Goal: Task Accomplishment & Management: Manage account settings

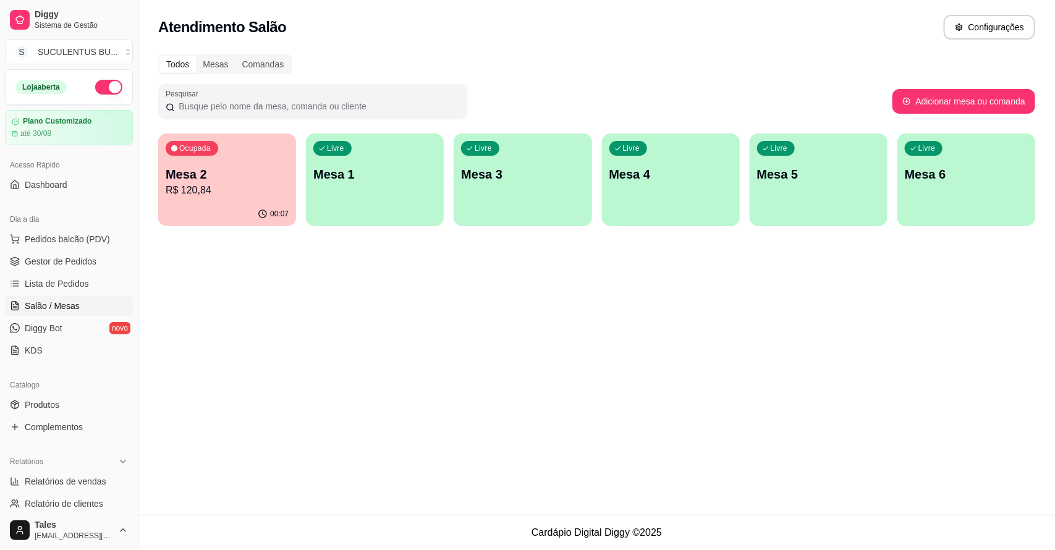
click at [223, 200] on div "Ocupada Mesa 2 R$ 120,84" at bounding box center [227, 168] width 138 height 69
click at [249, 192] on p "R$ 120,84" at bounding box center [227, 190] width 119 height 14
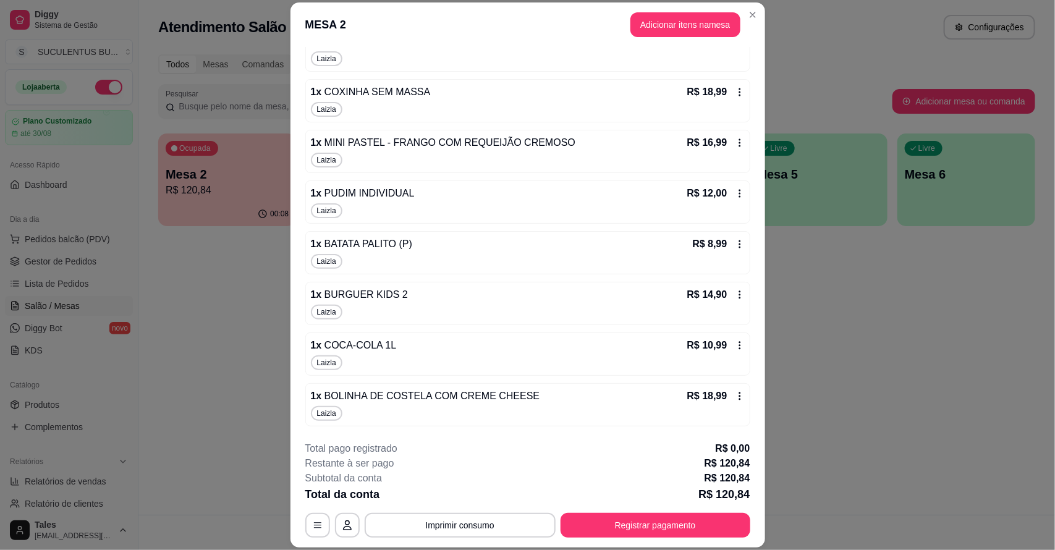
scroll to position [37, 0]
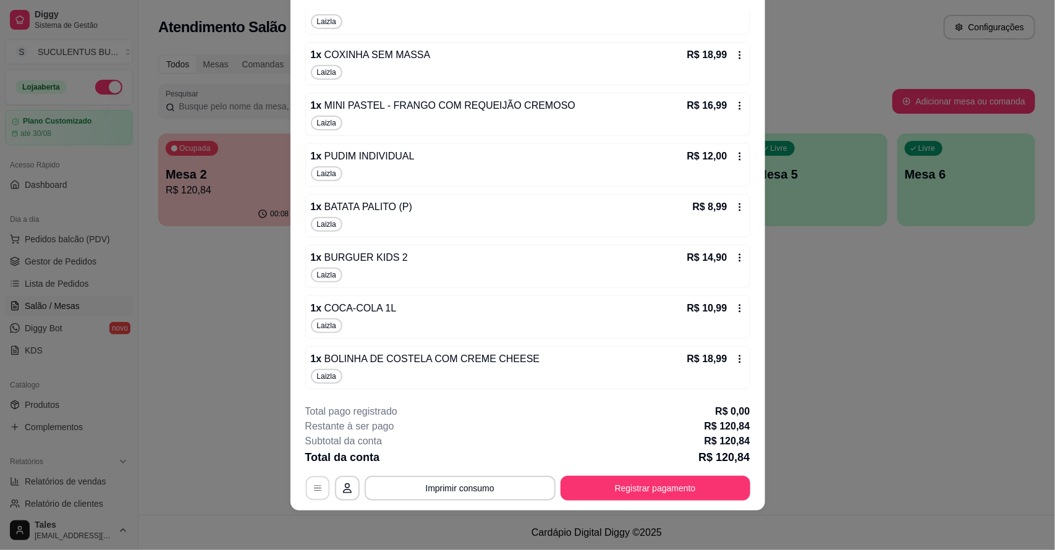
click at [313, 484] on icon "button" at bounding box center [318, 489] width 10 height 10
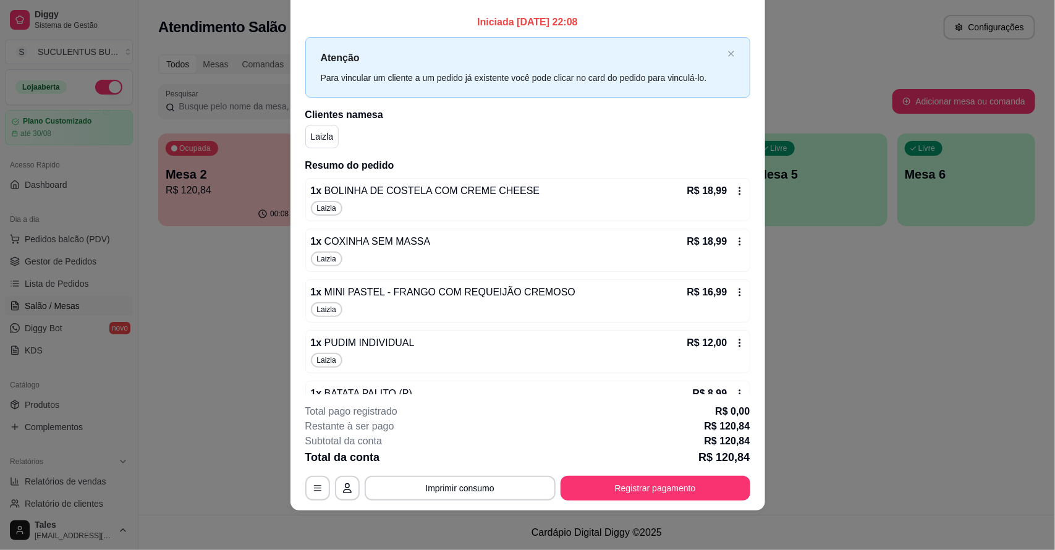
scroll to position [0, 0]
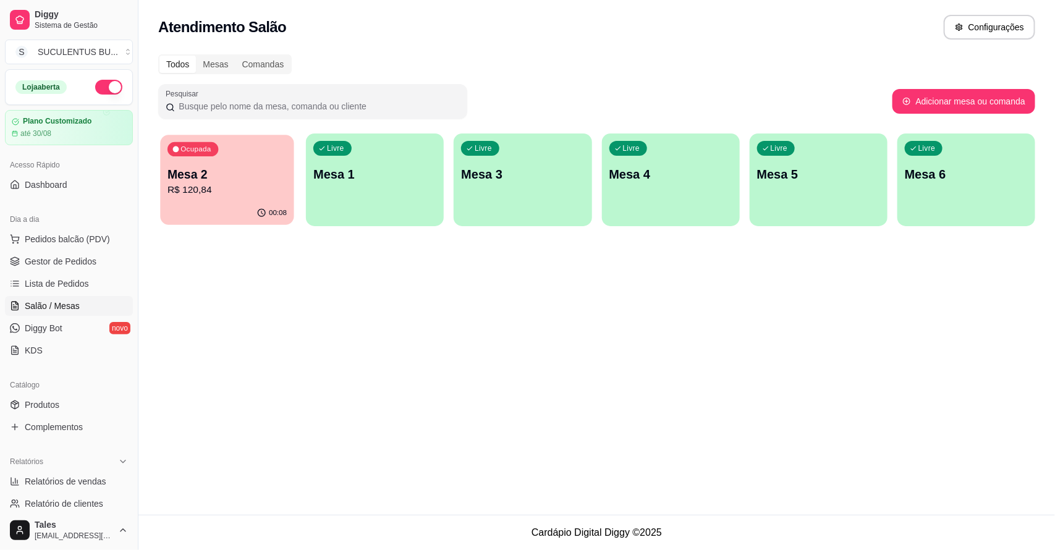
click at [261, 193] on p "R$ 120,84" at bounding box center [227, 190] width 119 height 14
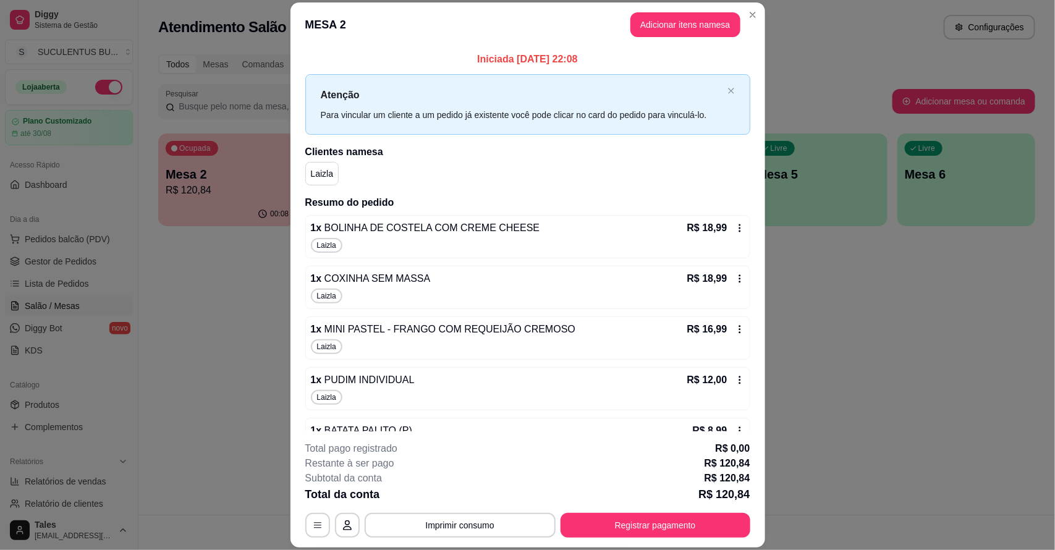
scroll to position [189, 0]
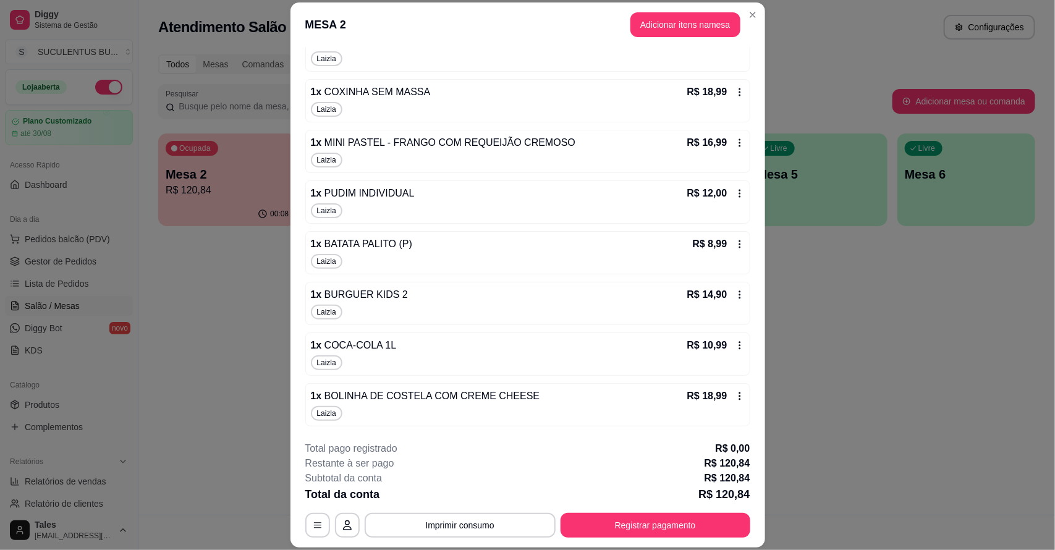
click at [735, 393] on icon at bounding box center [740, 396] width 10 height 10
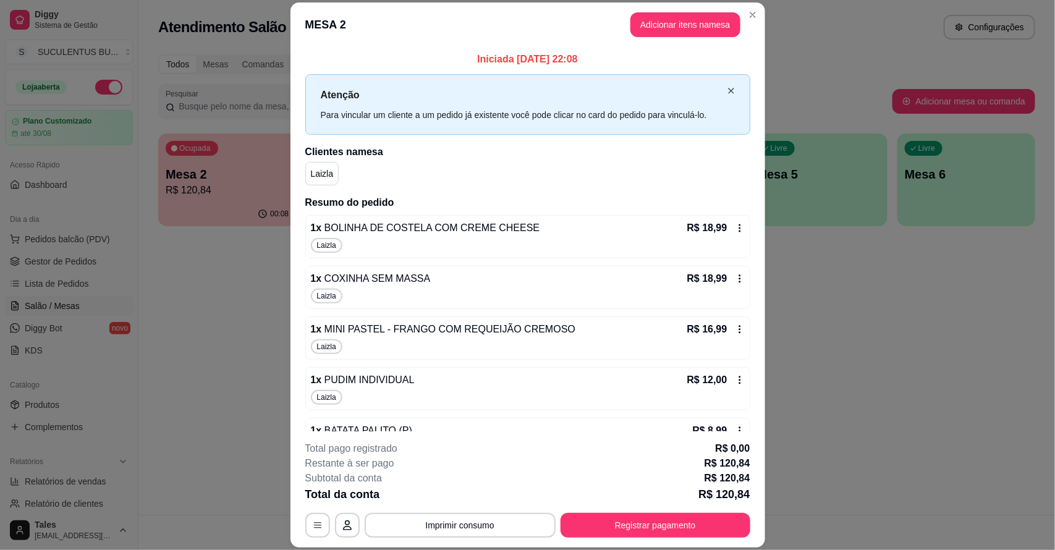
click at [728, 93] on icon "close" at bounding box center [731, 90] width 7 height 7
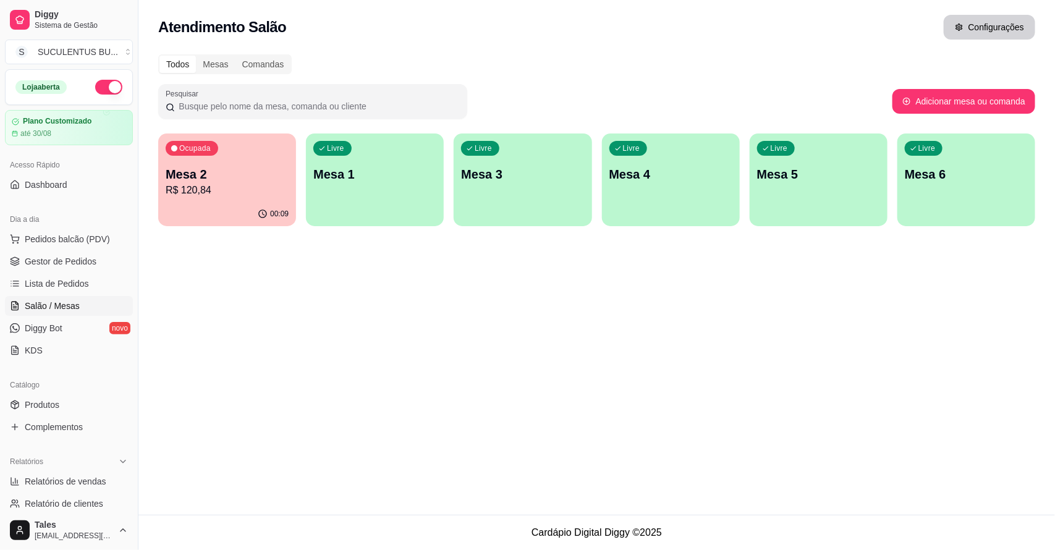
click at [983, 20] on button "Configurações" at bounding box center [990, 27] width 92 height 25
click at [226, 60] on div "Mesas" at bounding box center [215, 64] width 39 height 17
click at [196, 56] on input "Mesas" at bounding box center [196, 56] width 0 height 0
click at [264, 63] on div "Comandas" at bounding box center [264, 64] width 56 height 17
click at [236, 56] on input "Comandas" at bounding box center [236, 56] width 0 height 0
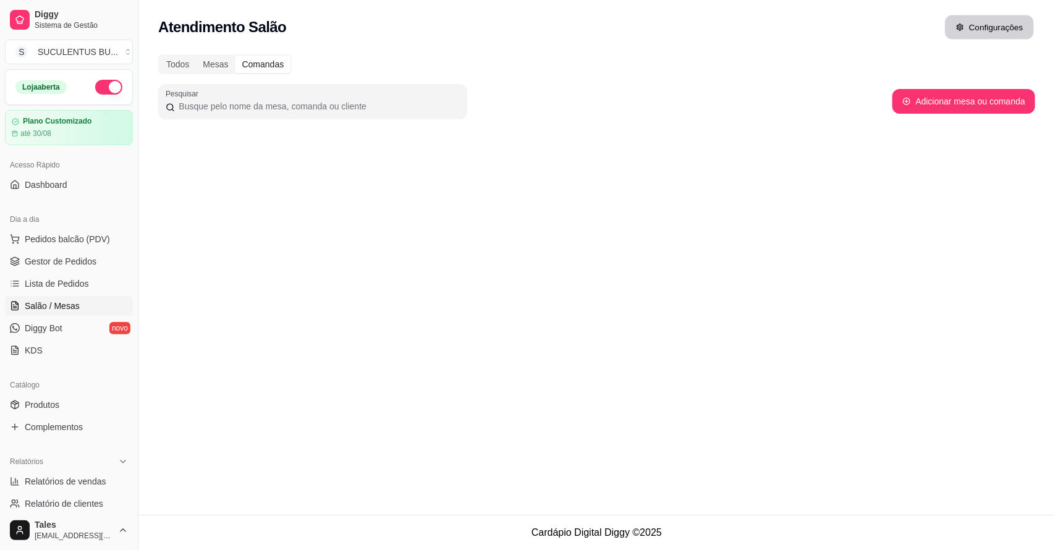
click at [962, 23] on icon "button" at bounding box center [960, 27] width 9 height 9
click at [90, 258] on span "Gestor de Pedidos" at bounding box center [61, 261] width 72 height 12
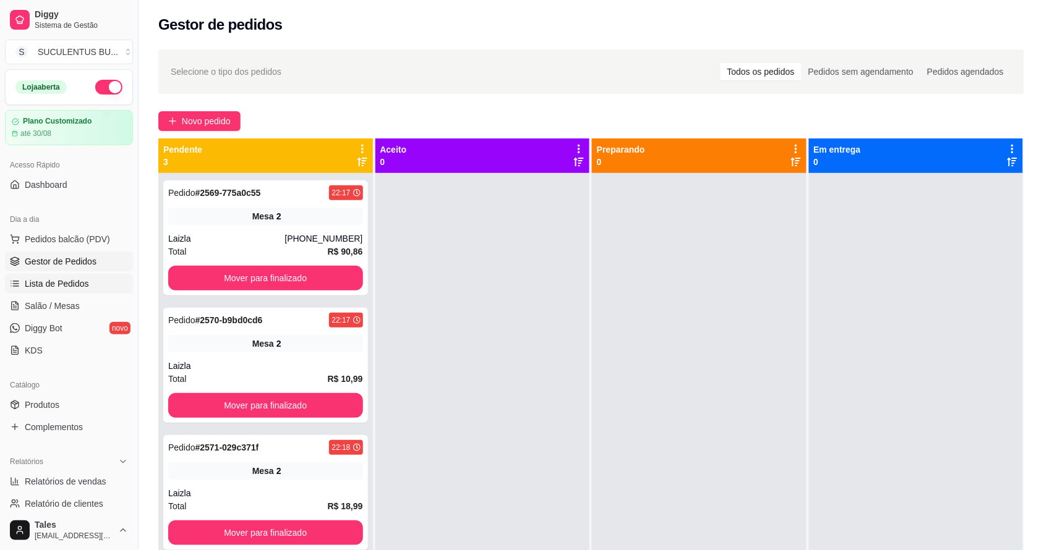
click at [82, 281] on span "Lista de Pedidos" at bounding box center [57, 284] width 64 height 12
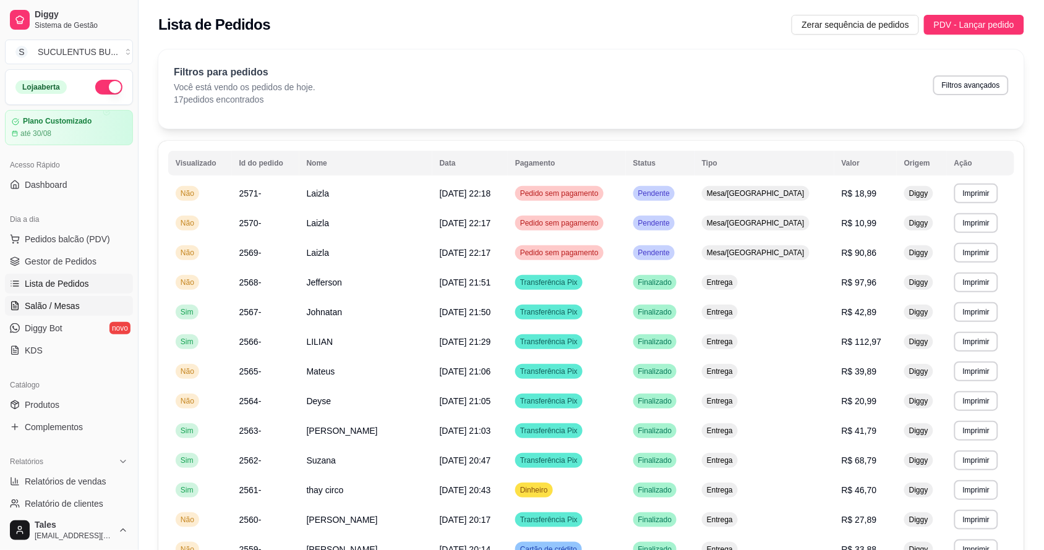
click at [78, 310] on link "Salão / Mesas" at bounding box center [69, 306] width 128 height 20
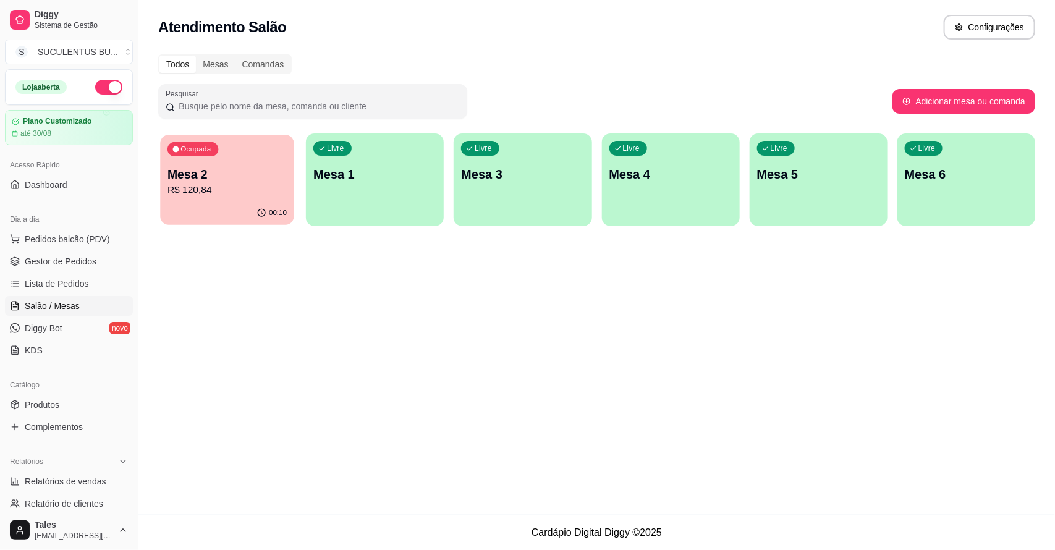
click at [220, 185] on p "R$ 120,84" at bounding box center [227, 190] width 119 height 14
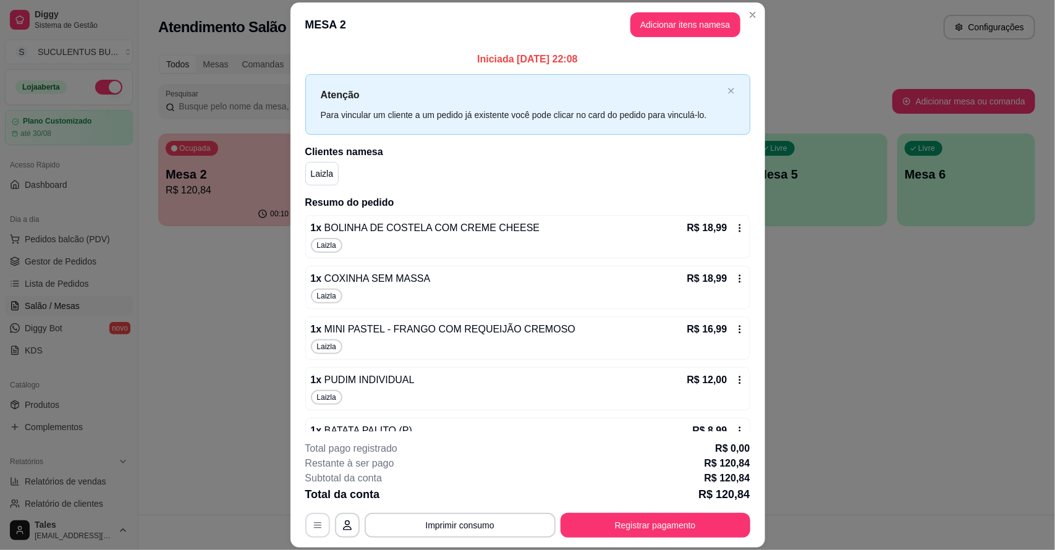
click at [313, 521] on icon "button" at bounding box center [318, 526] width 10 height 10
click at [728, 90] on icon "close" at bounding box center [731, 90] width 7 height 7
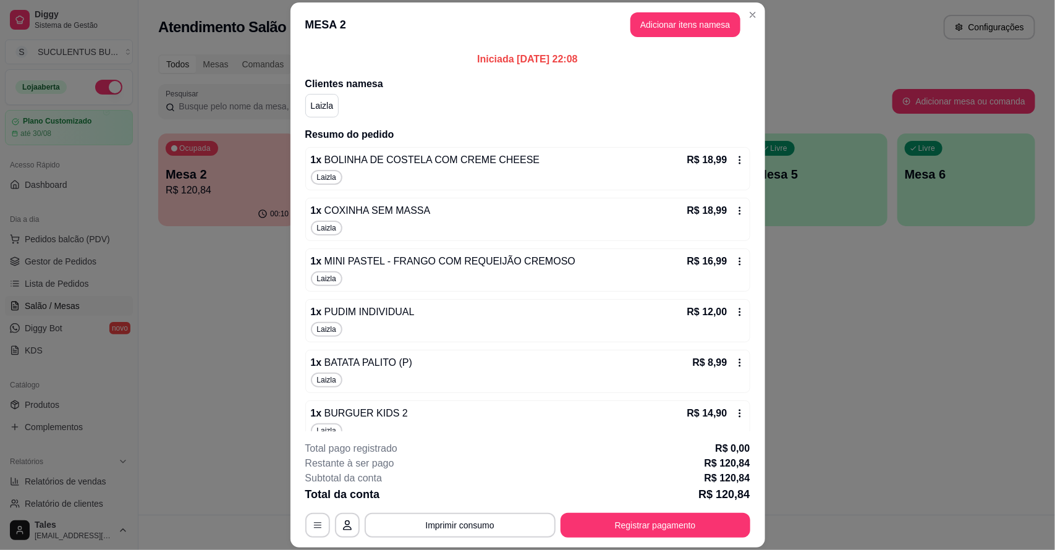
scroll to position [121, 0]
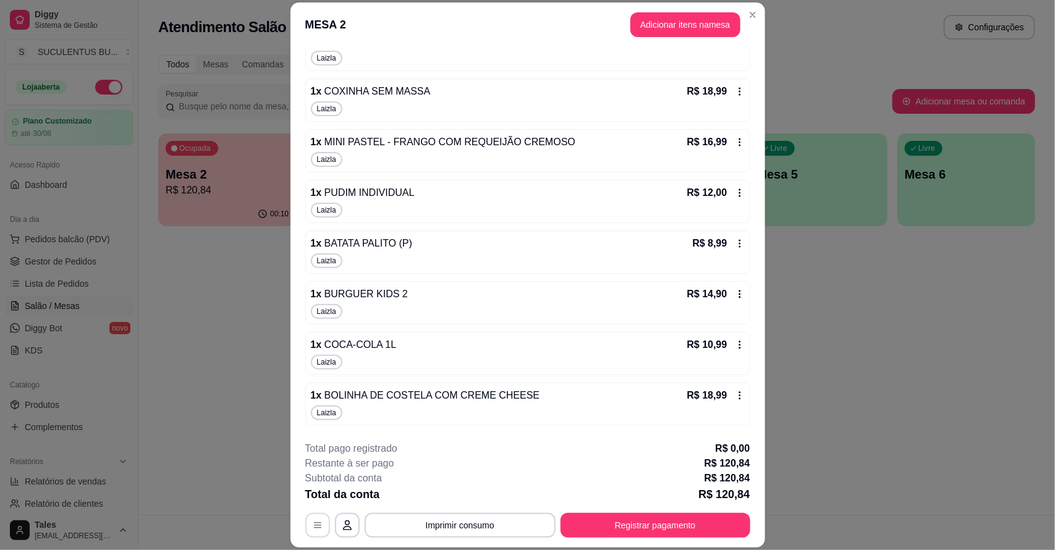
click at [306, 527] on button "button" at bounding box center [317, 525] width 25 height 25
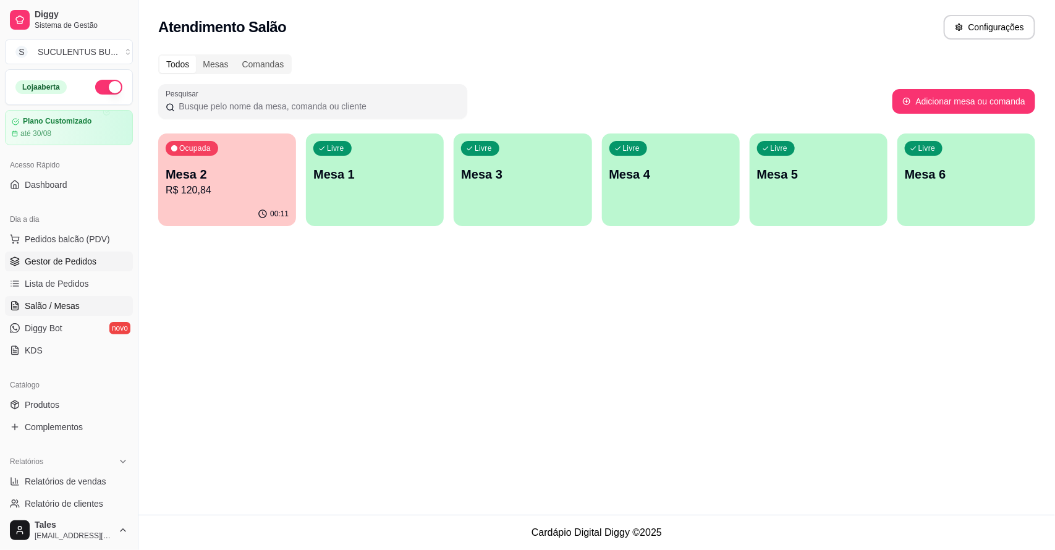
click at [88, 263] on span "Gestor de Pedidos" at bounding box center [61, 261] width 72 height 12
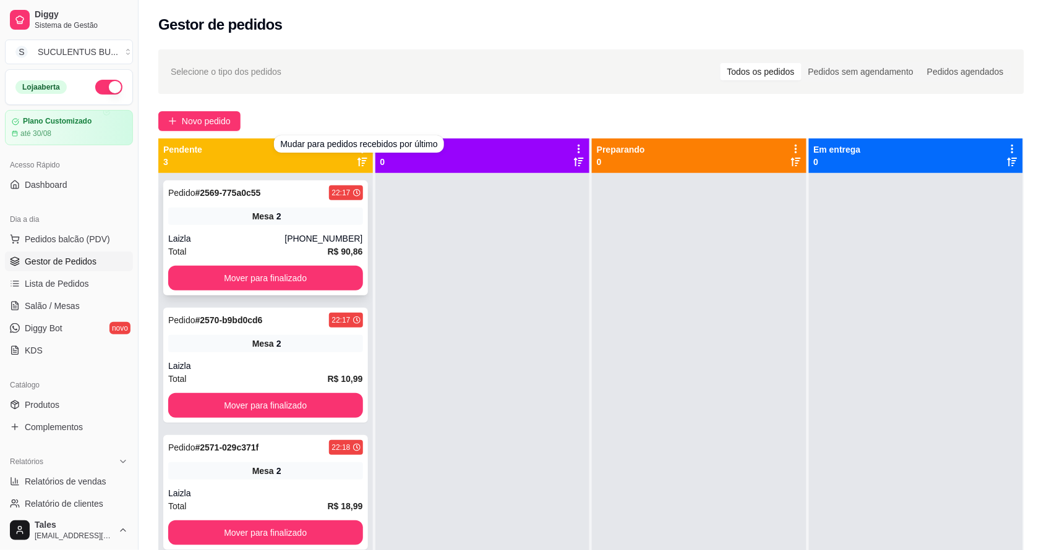
click at [300, 236] on div "[PHONE_NUMBER]" at bounding box center [323, 238] width 78 height 12
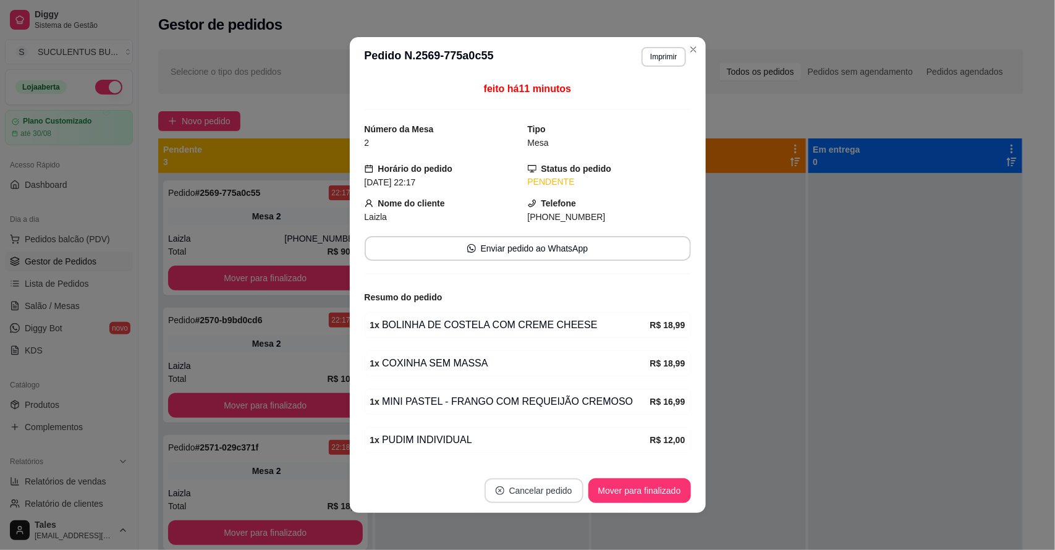
click at [522, 489] on button "Cancelar pedido" at bounding box center [534, 491] width 99 height 25
click at [564, 450] on button "Sim" at bounding box center [563, 460] width 49 height 25
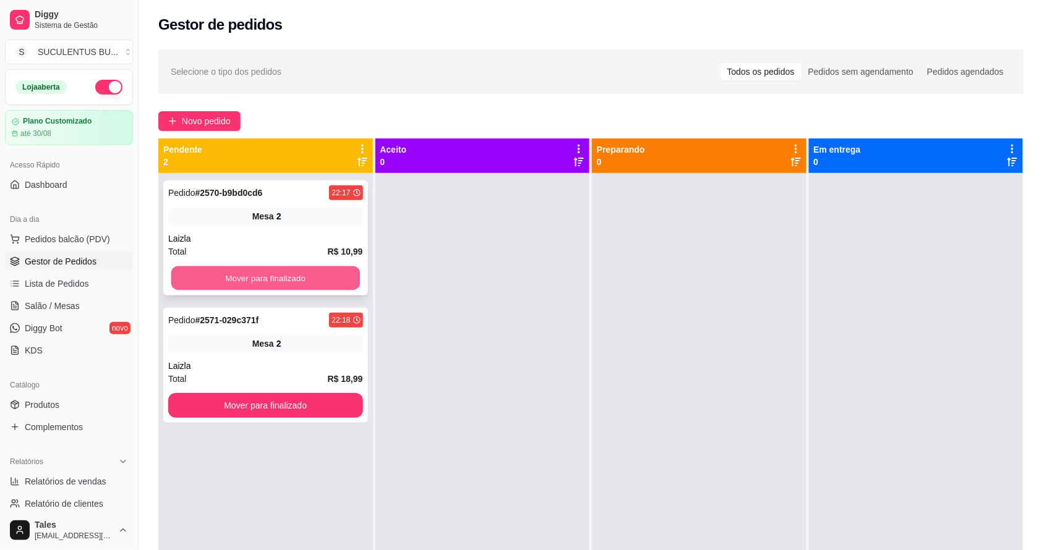
click at [297, 276] on button "Mover para finalizado" at bounding box center [265, 278] width 189 height 24
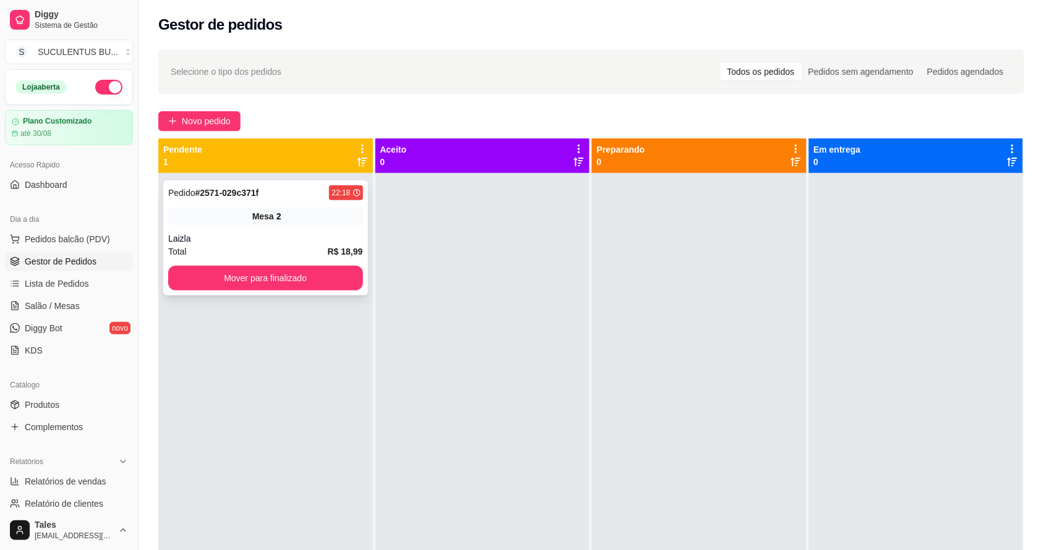
click at [300, 255] on div "Total R$ 18,99" at bounding box center [265, 252] width 195 height 14
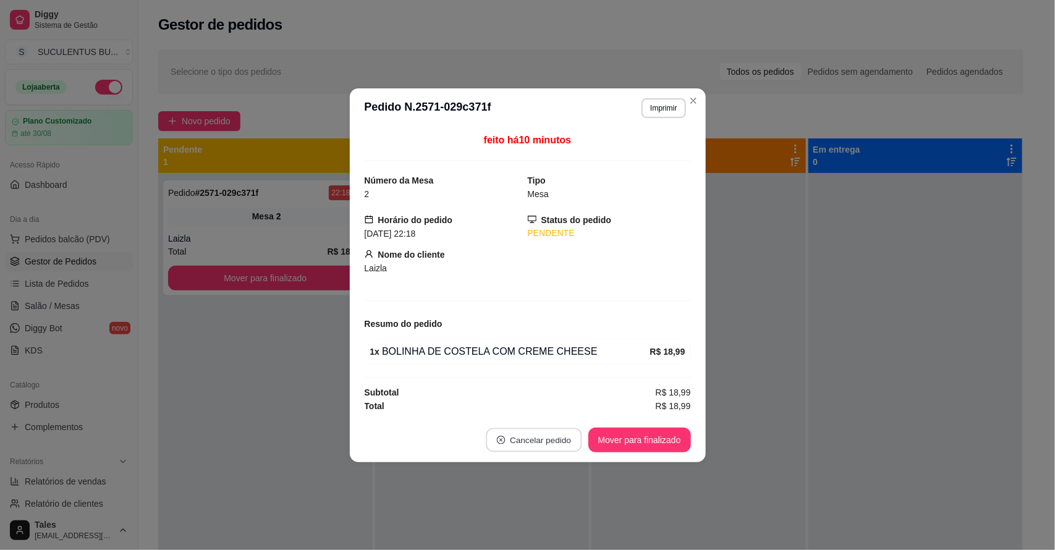
click at [517, 441] on button "Cancelar pedido" at bounding box center [534, 440] width 96 height 24
click at [551, 411] on button "Sim" at bounding box center [568, 410] width 49 height 25
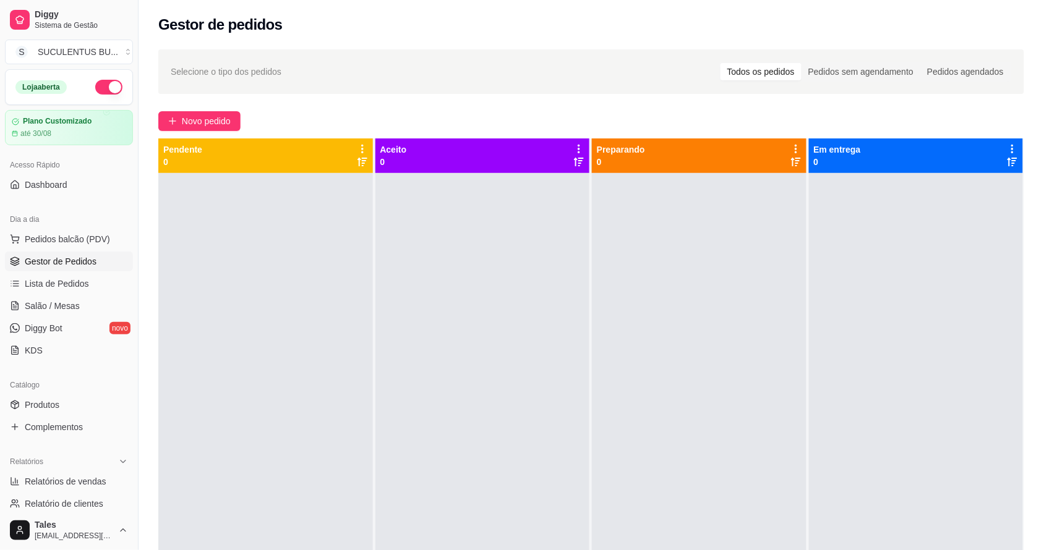
click at [67, 258] on span "Gestor de Pedidos" at bounding box center [61, 261] width 72 height 12
click at [96, 263] on span "Gestor de Pedidos" at bounding box center [61, 261] width 72 height 12
click at [73, 283] on span "Lista de Pedidos" at bounding box center [57, 284] width 64 height 12
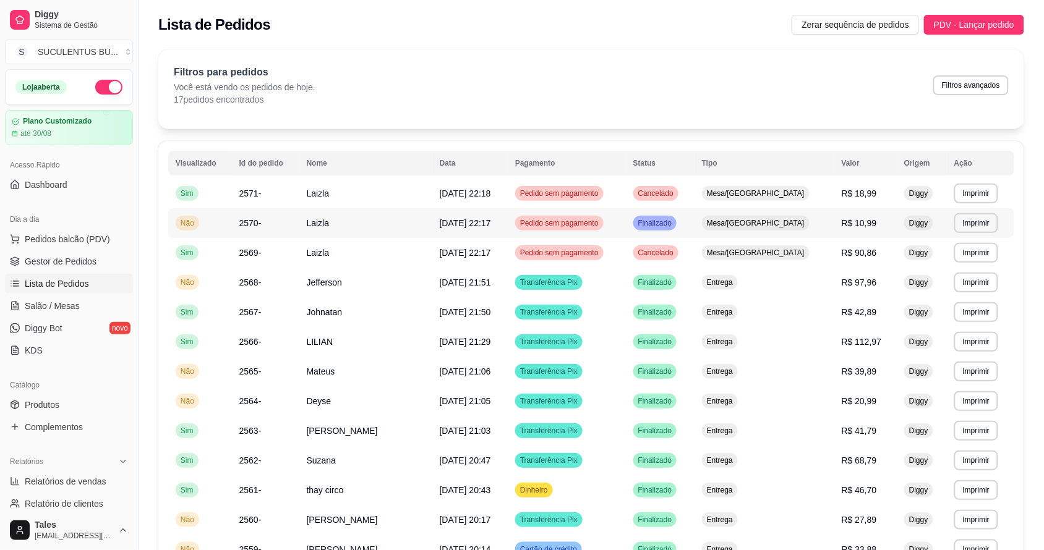
click at [677, 216] on div "Finalizado" at bounding box center [655, 223] width 44 height 15
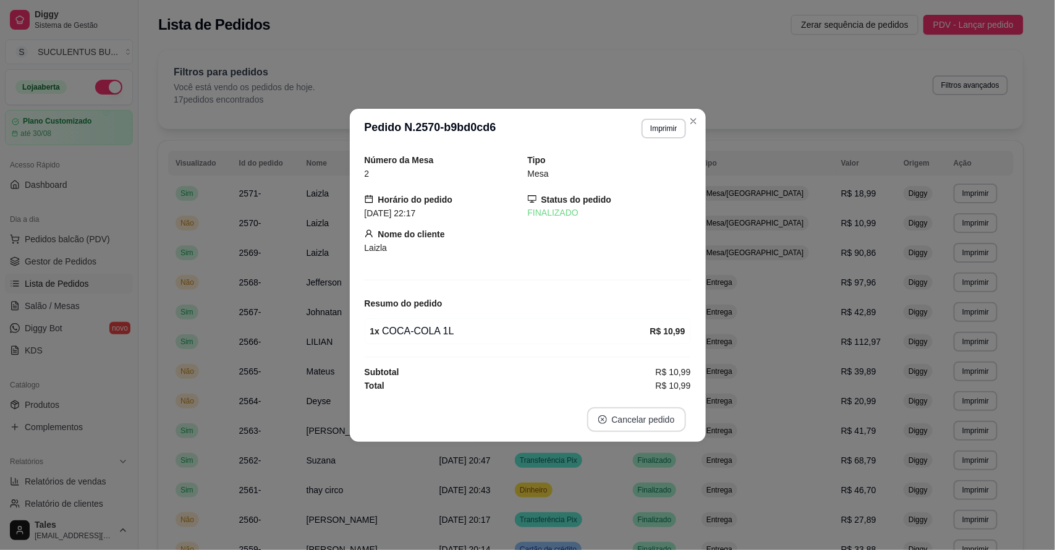
click at [631, 419] on button "Cancelar pedido" at bounding box center [636, 419] width 99 height 25
click at [665, 385] on button "Sim" at bounding box center [671, 390] width 49 height 25
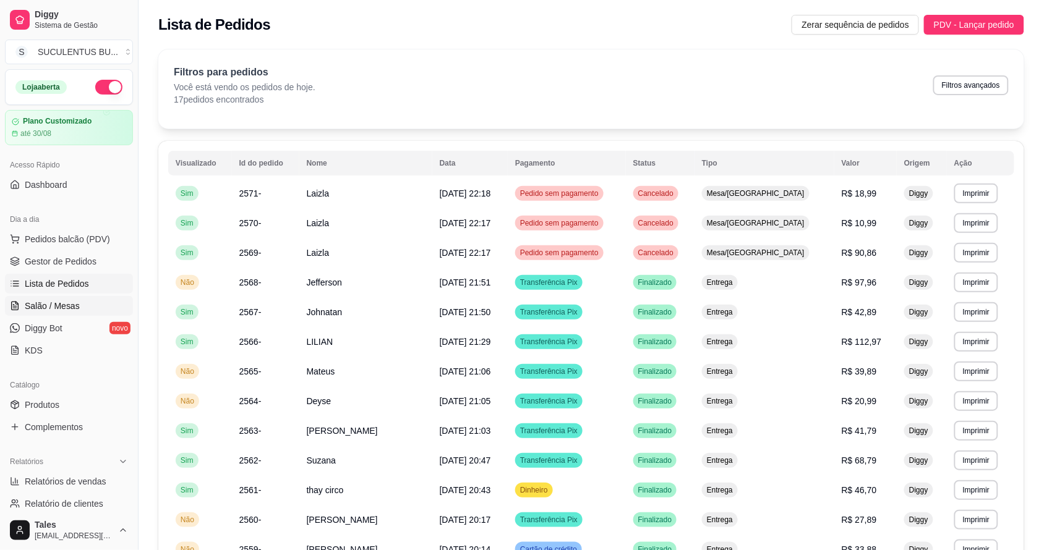
click at [68, 301] on span "Salão / Mesas" at bounding box center [52, 306] width 55 height 12
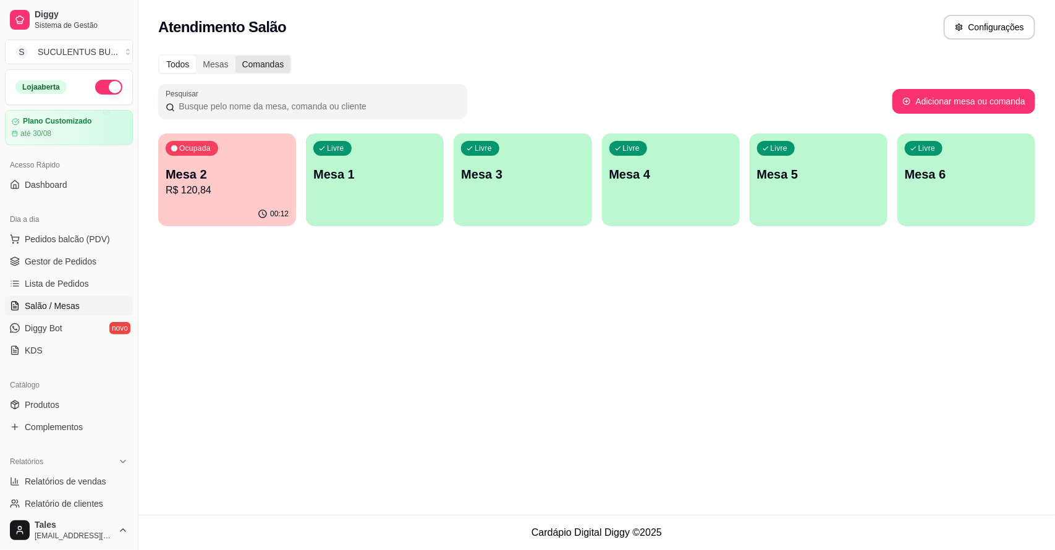
click at [258, 63] on div "Comandas" at bounding box center [264, 64] width 56 height 17
click at [236, 56] on input "Comandas" at bounding box center [236, 56] width 0 height 0
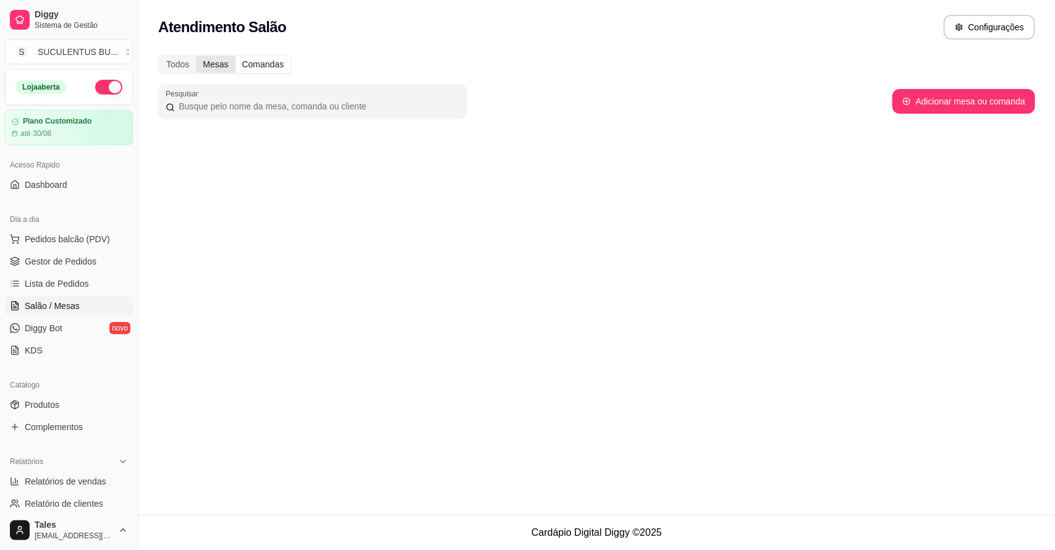
click at [224, 64] on div "Mesas" at bounding box center [215, 64] width 39 height 17
click at [196, 56] on input "Mesas" at bounding box center [196, 56] width 0 height 0
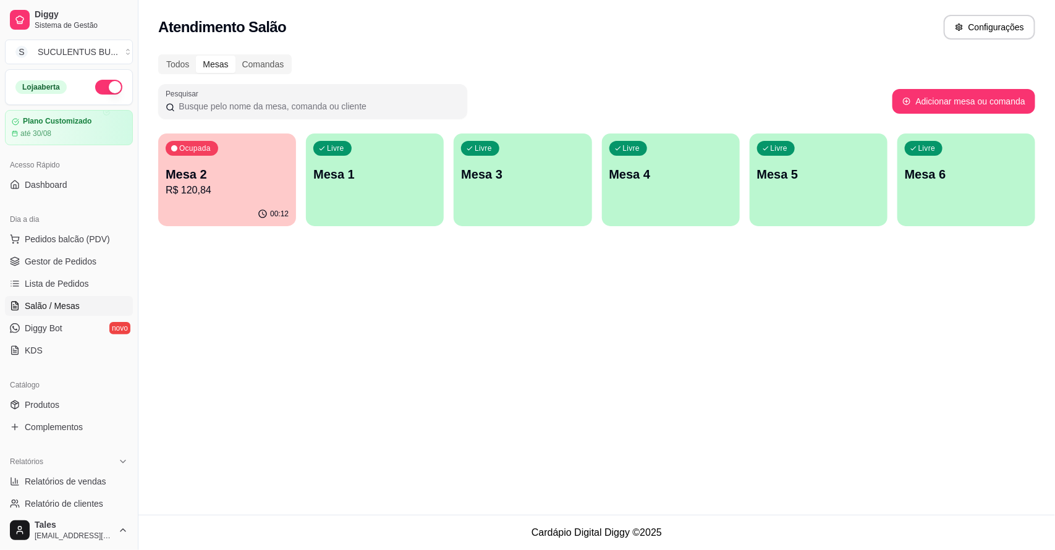
click at [213, 164] on div "Ocupada Mesa 2 R$ 120,84" at bounding box center [227, 168] width 138 height 69
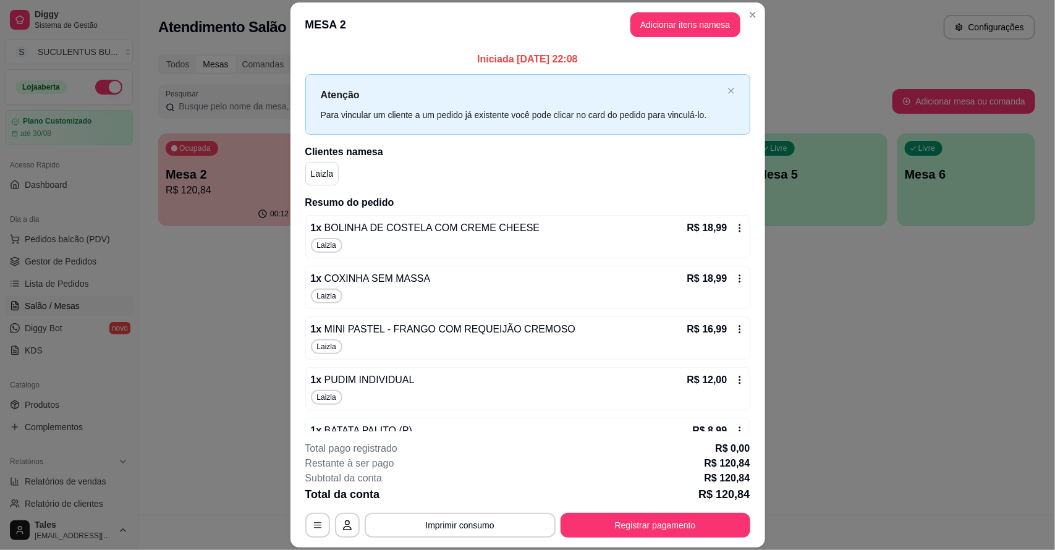
scroll to position [189, 0]
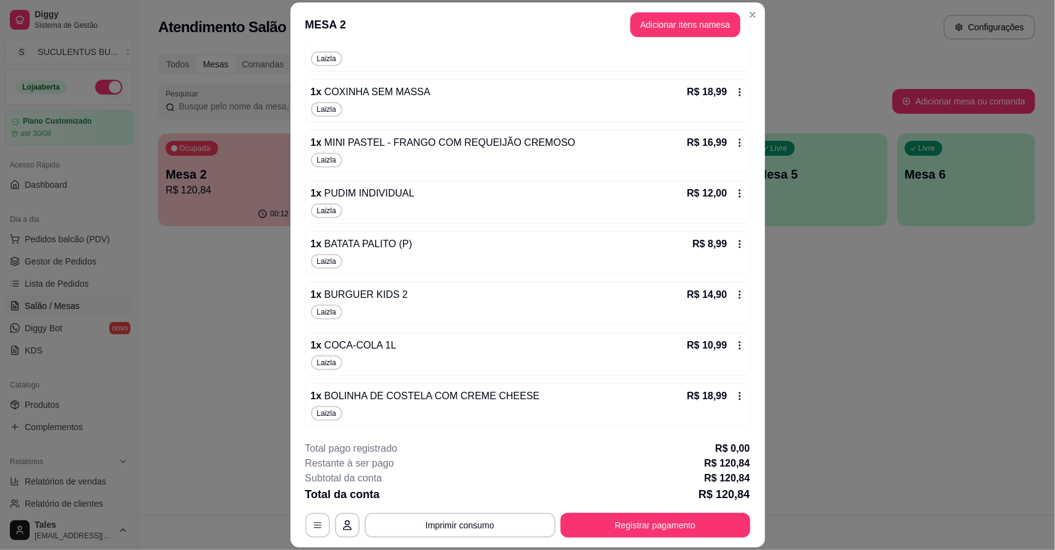
click at [735, 397] on icon at bounding box center [740, 396] width 10 height 10
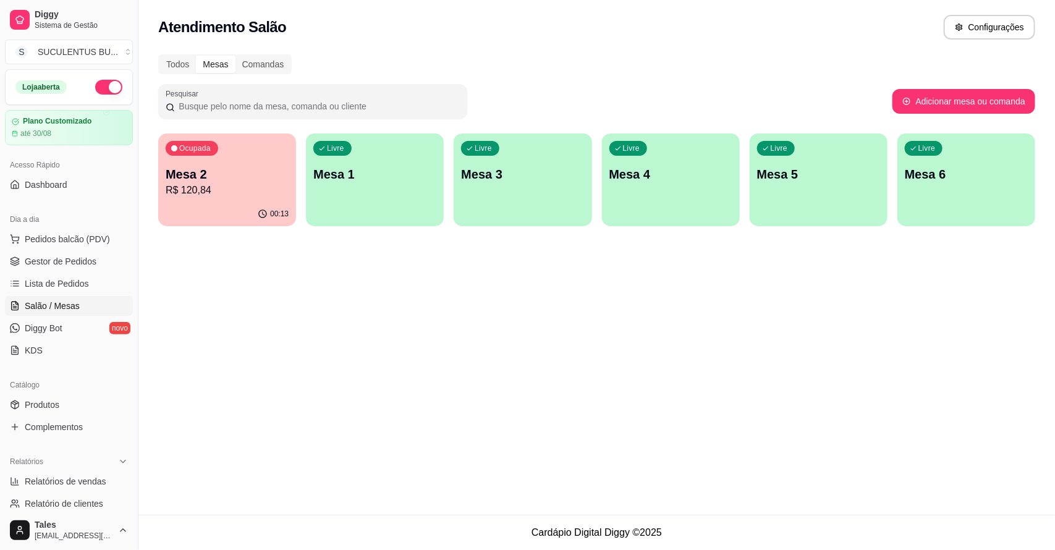
click at [235, 183] on p "R$ 120,84" at bounding box center [227, 190] width 123 height 15
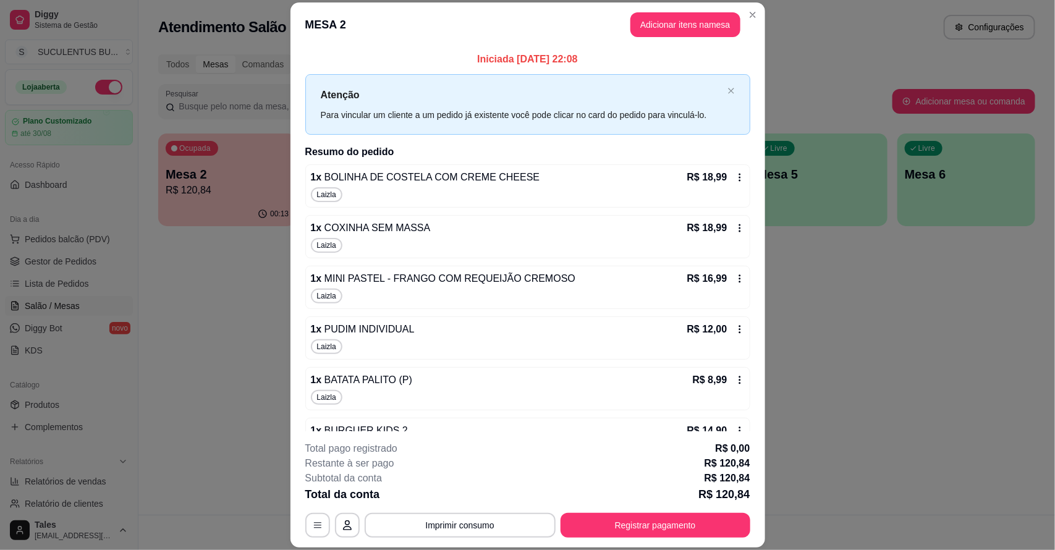
scroll to position [138, 0]
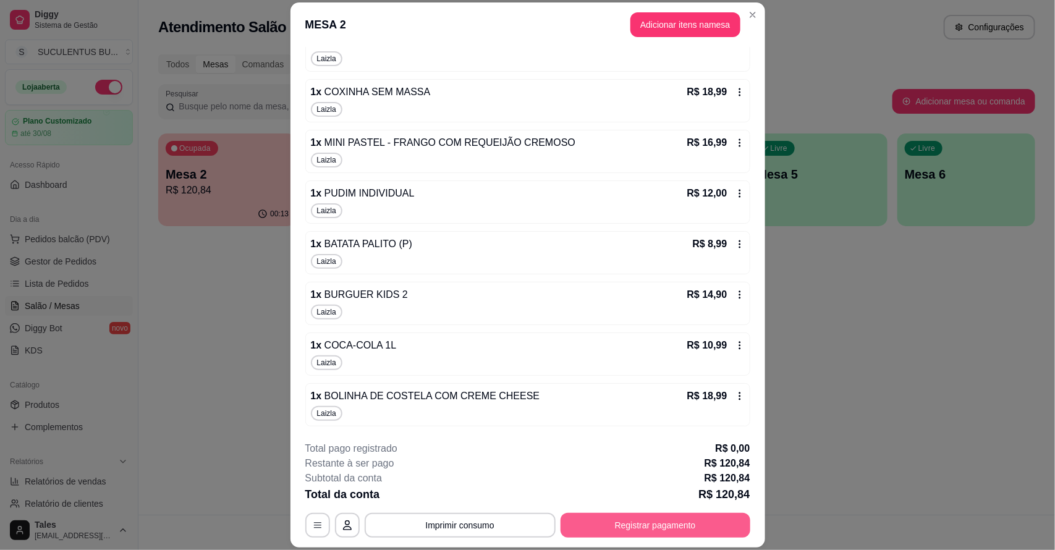
click at [612, 534] on button "Registrar pagamento" at bounding box center [656, 525] width 190 height 25
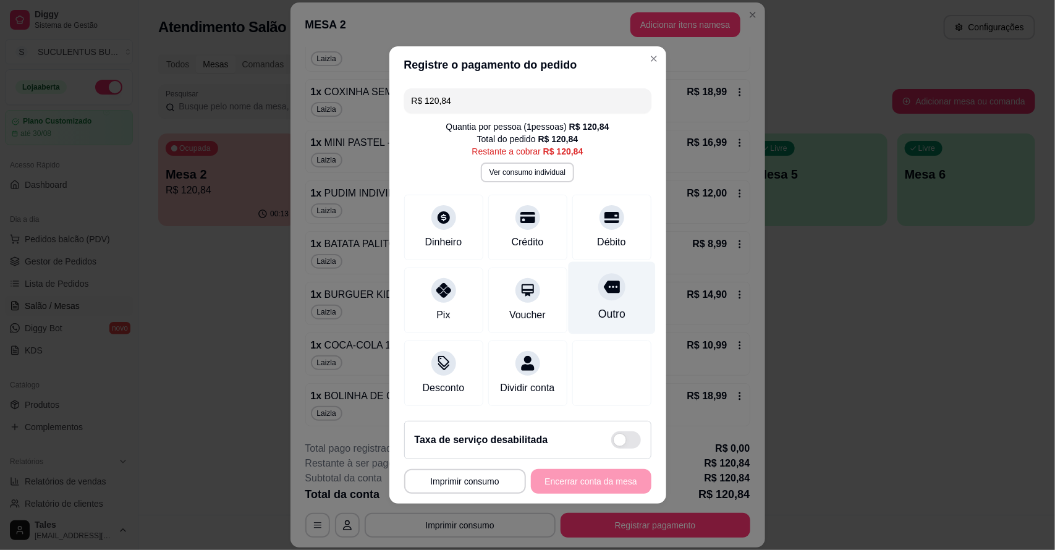
click at [599, 291] on div at bounding box center [612, 286] width 27 height 27
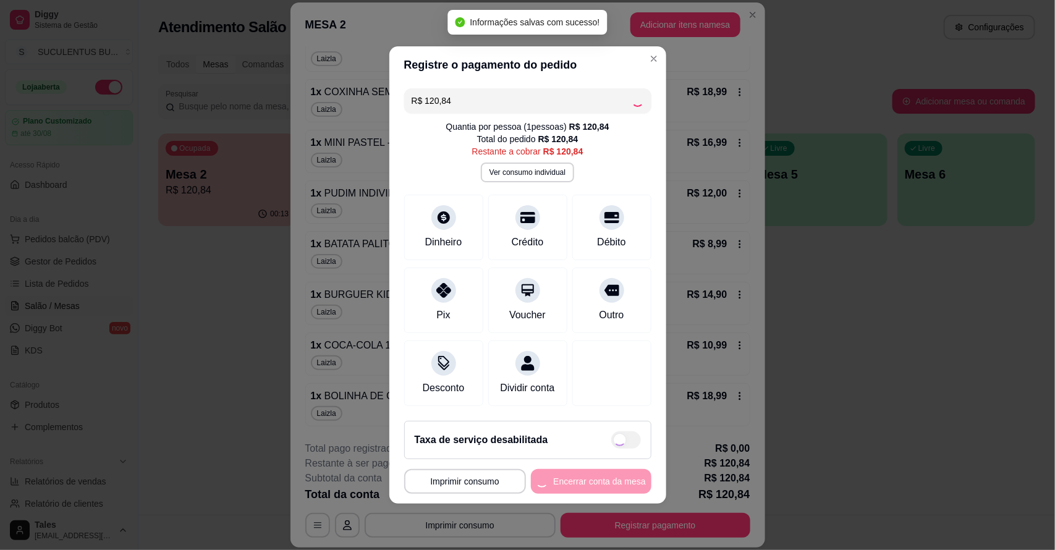
type input "R$ 0,00"
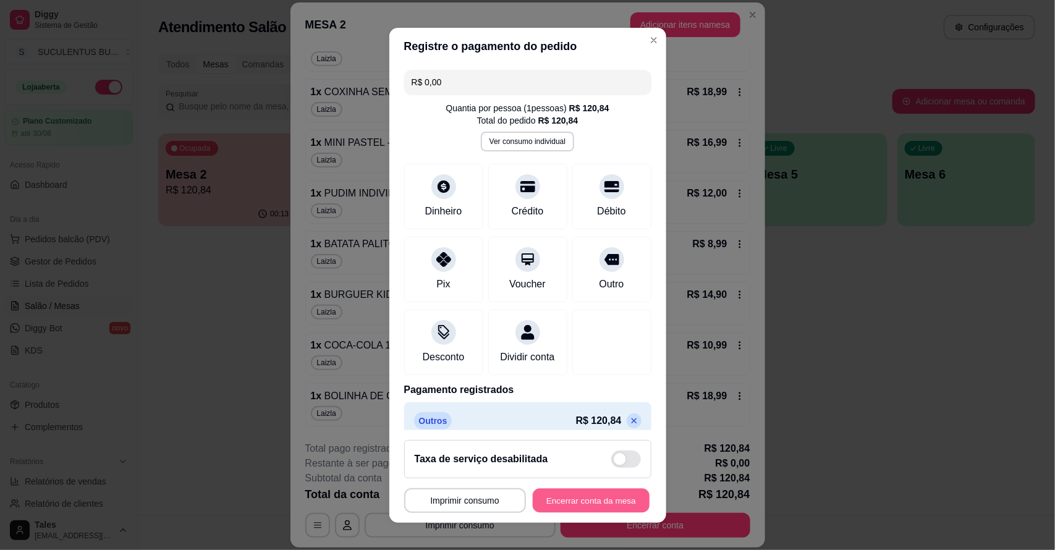
click at [594, 503] on button "Encerrar conta da mesa" at bounding box center [591, 500] width 117 height 24
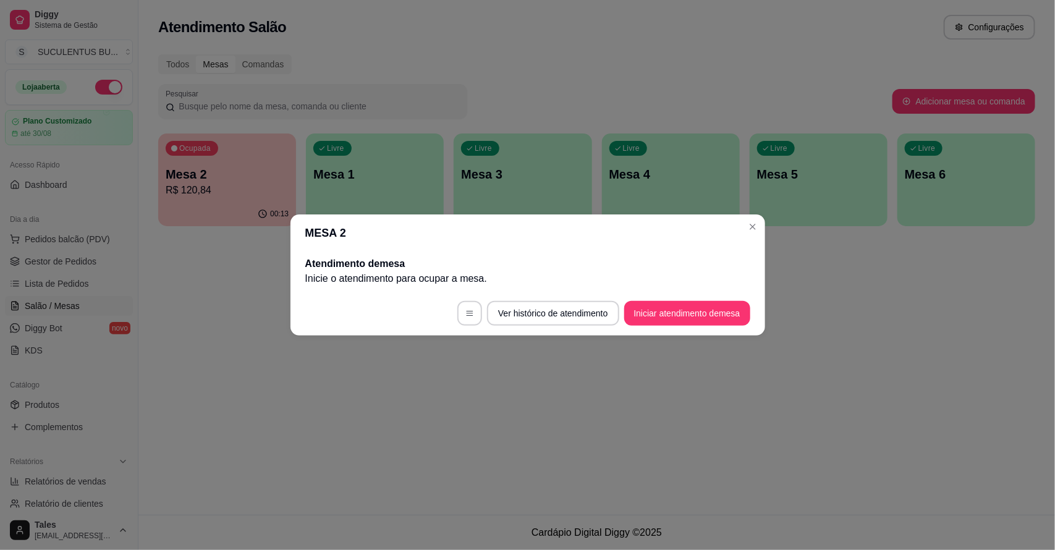
scroll to position [0, 0]
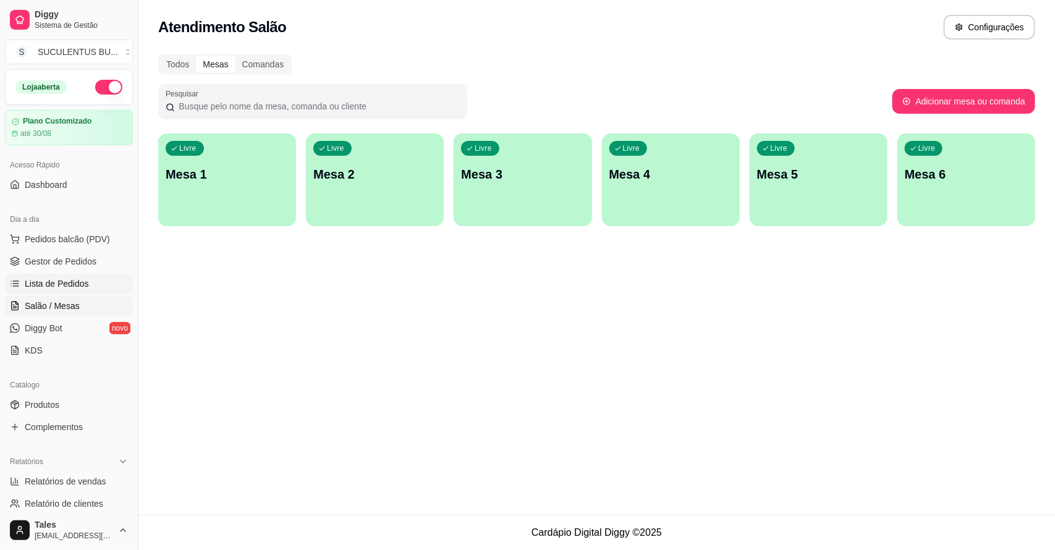
click at [62, 281] on span "Lista de Pedidos" at bounding box center [57, 284] width 64 height 12
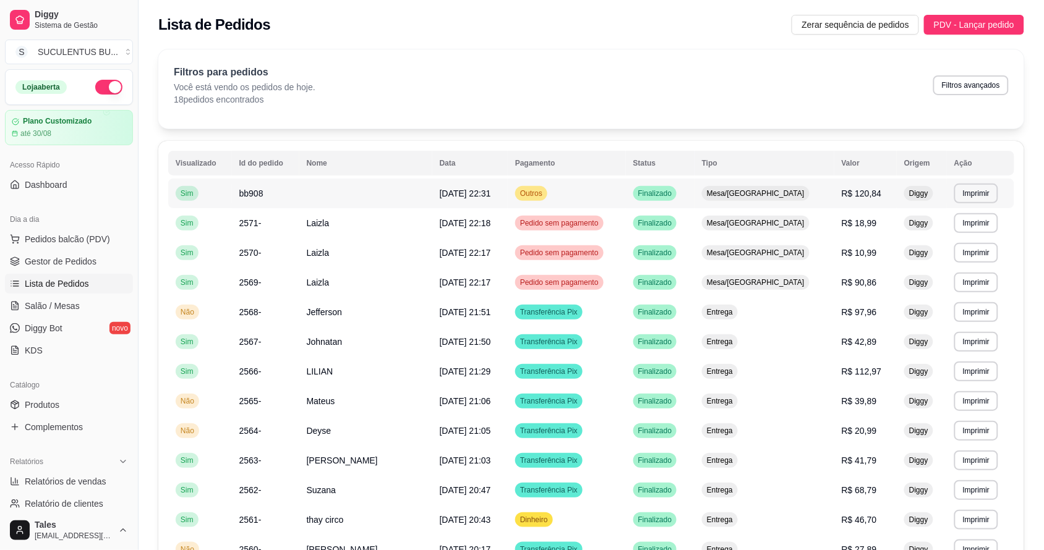
click at [663, 190] on td "Finalizado" at bounding box center [660, 194] width 69 height 30
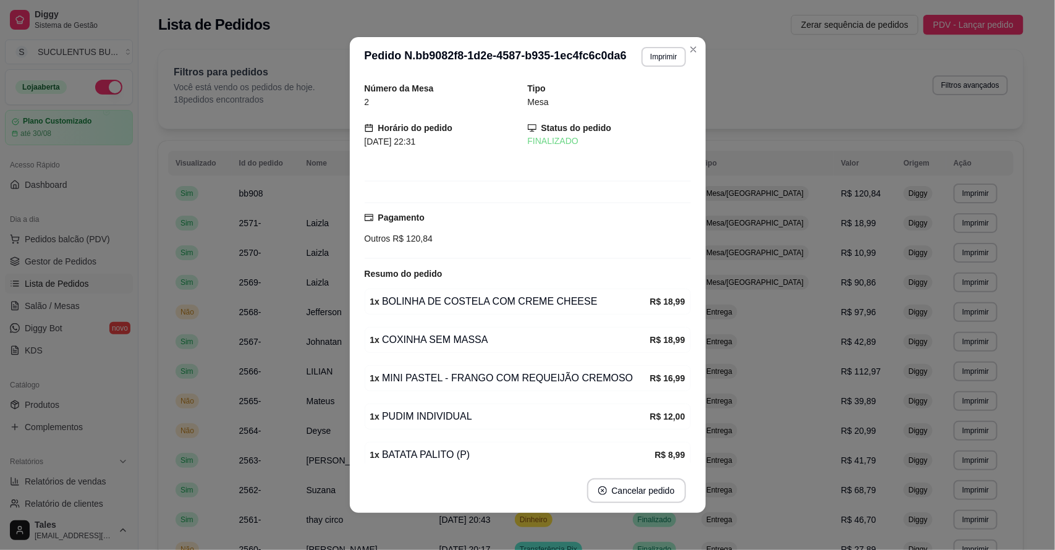
scroll to position [175, 0]
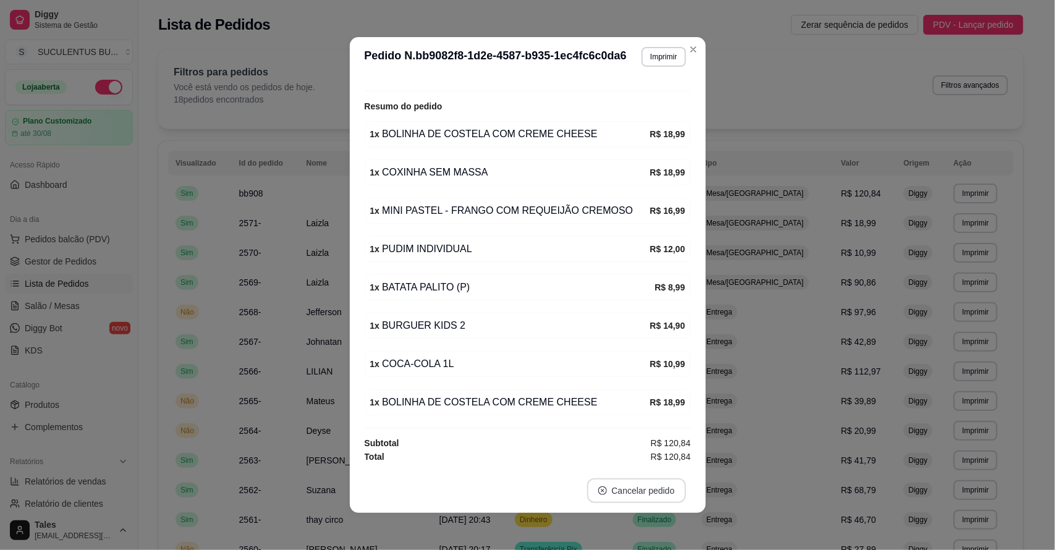
click at [611, 486] on button "Cancelar pedido" at bounding box center [636, 491] width 99 height 25
click at [674, 459] on button "Sim" at bounding box center [666, 460] width 48 height 24
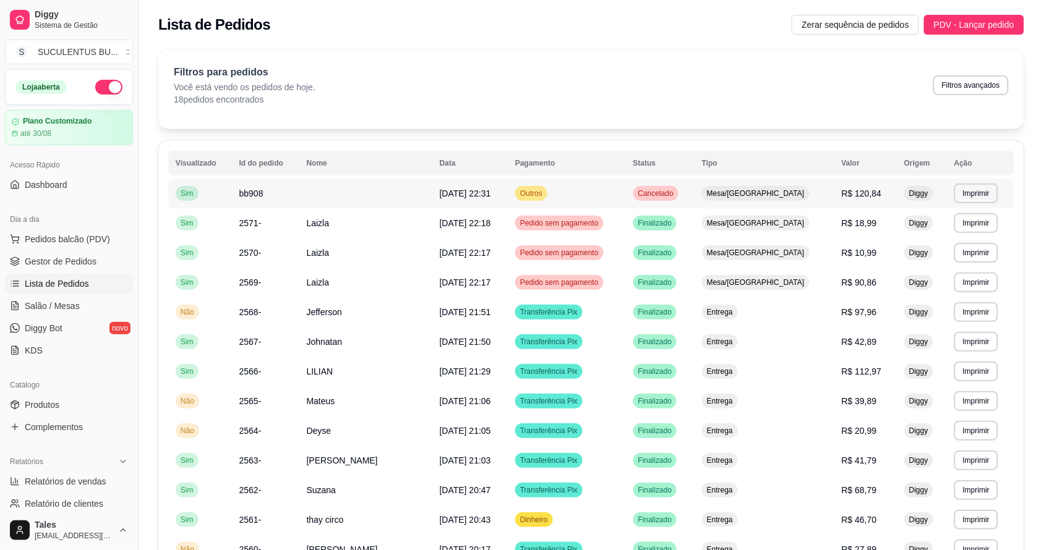
click at [545, 198] on span "Outros" at bounding box center [531, 194] width 27 height 10
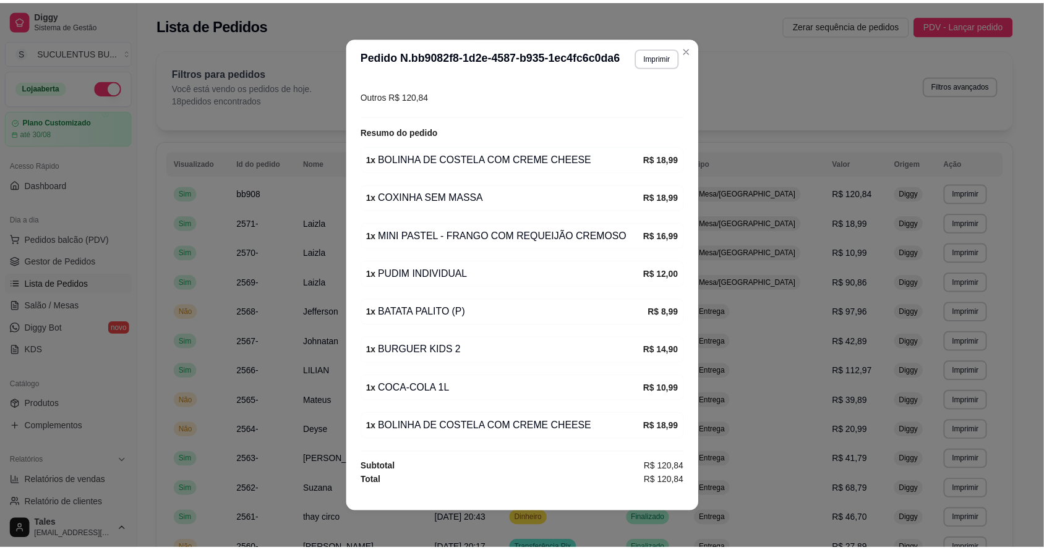
scroll to position [2, 0]
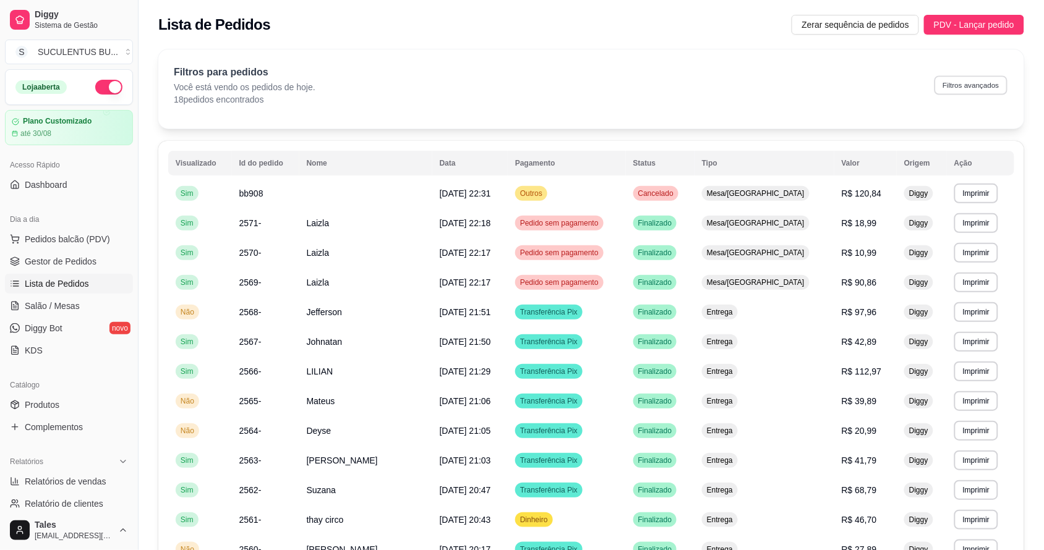
click at [969, 84] on button "Filtros avançados" at bounding box center [970, 84] width 73 height 19
select select "0"
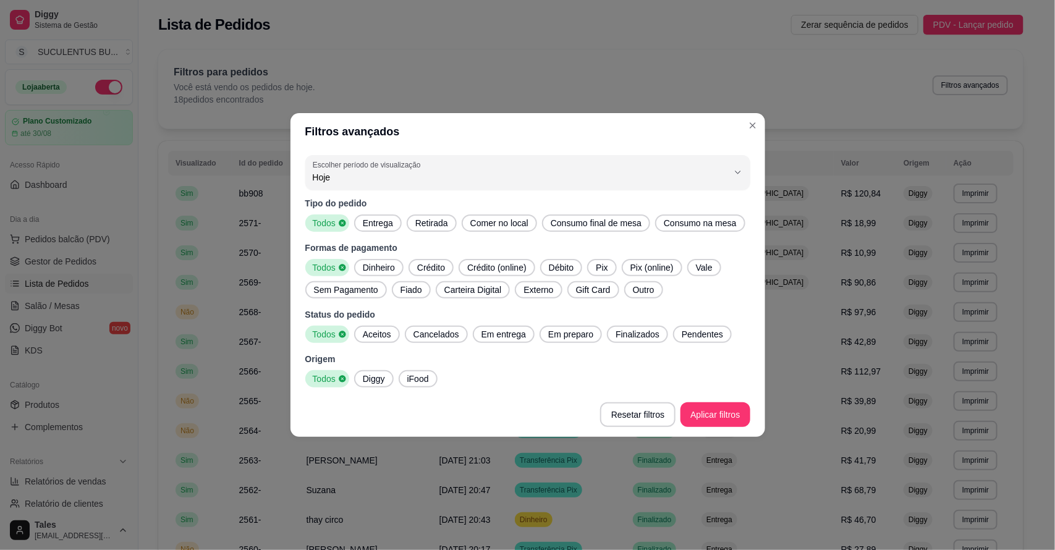
click at [701, 224] on span "Consumo na mesa" at bounding box center [700, 223] width 83 height 12
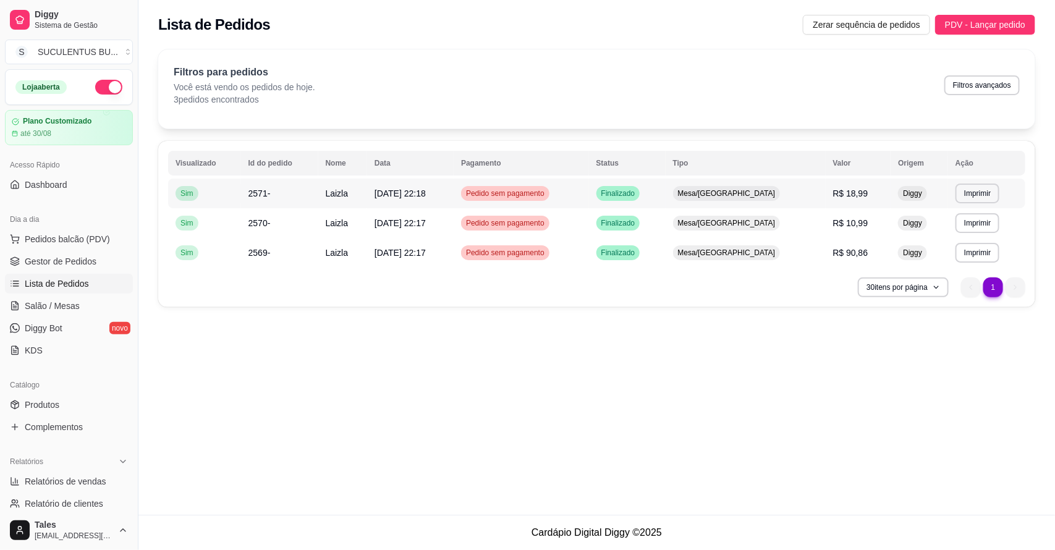
click at [666, 194] on td "Finalizado" at bounding box center [627, 194] width 77 height 30
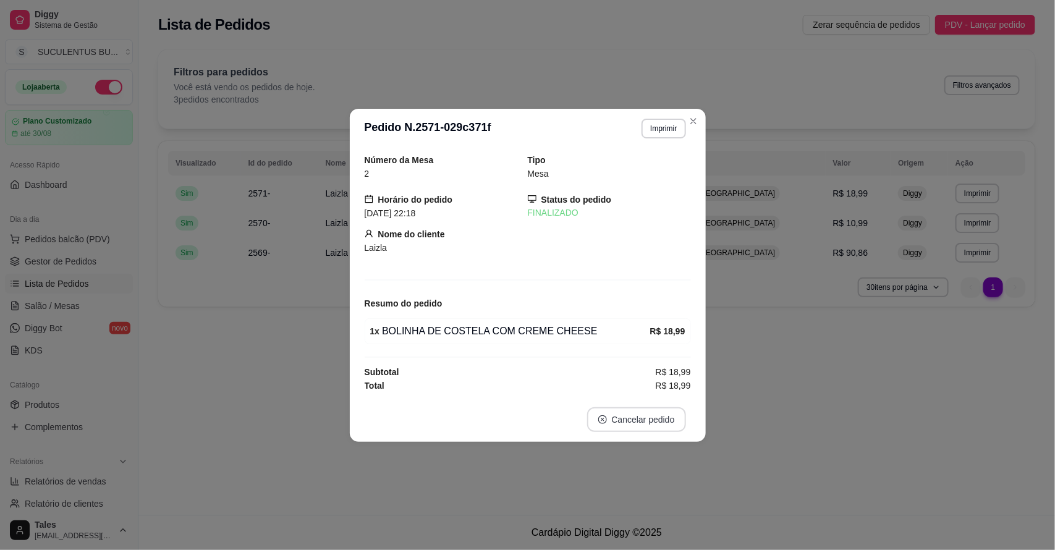
click at [642, 417] on button "Cancelar pedido" at bounding box center [636, 419] width 99 height 25
click at [649, 388] on button "Sim" at bounding box center [671, 390] width 48 height 24
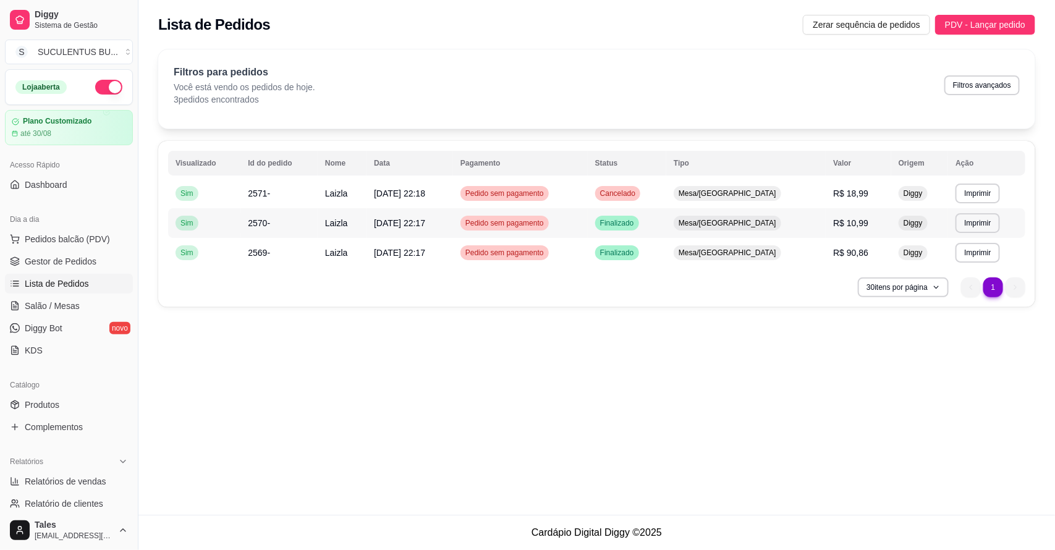
click at [667, 221] on td "Finalizado" at bounding box center [627, 223] width 79 height 30
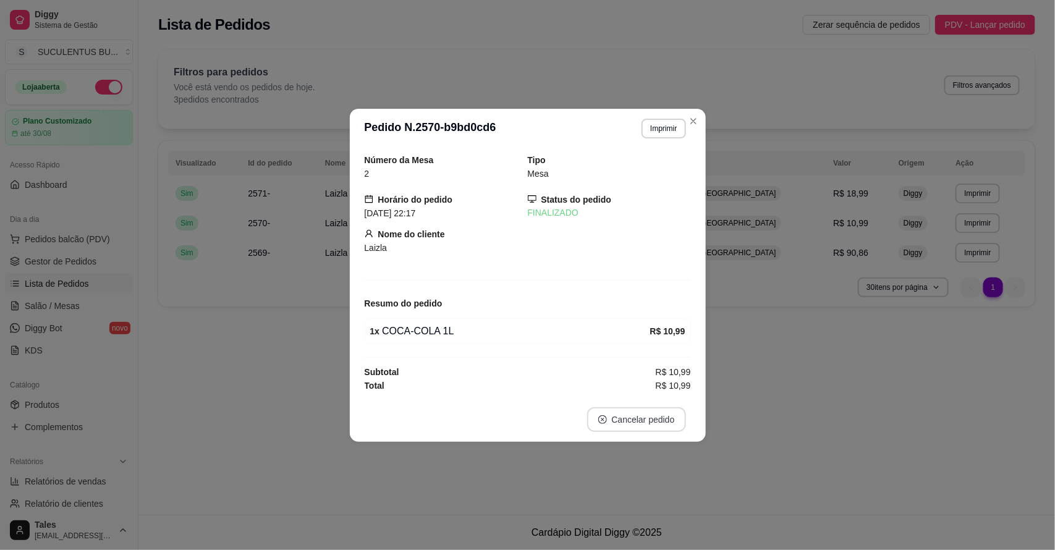
click at [669, 422] on button "Cancelar pedido" at bounding box center [636, 419] width 99 height 25
click at [663, 388] on button "Sim" at bounding box center [671, 390] width 49 height 25
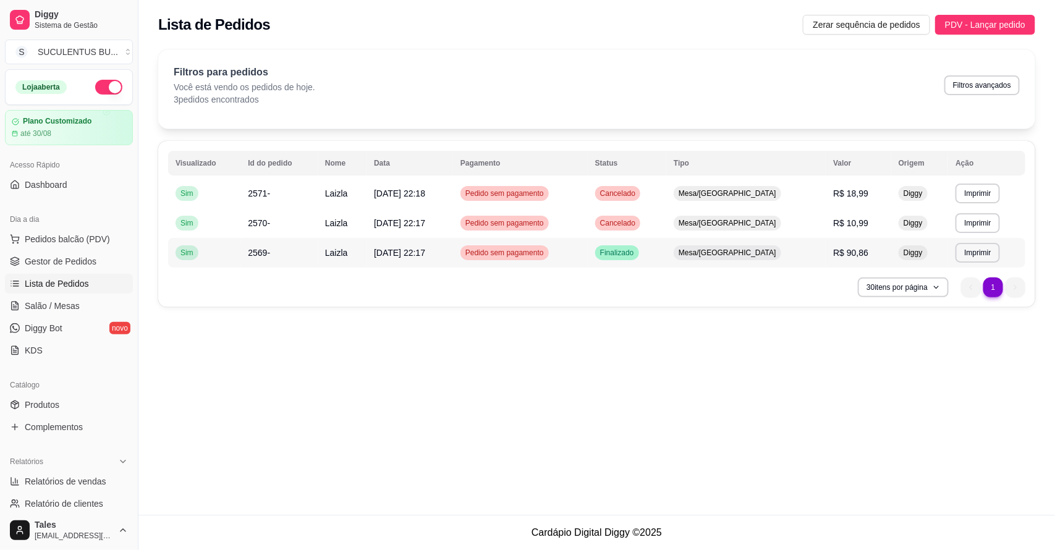
click at [637, 252] on span "Finalizado" at bounding box center [617, 253] width 39 height 10
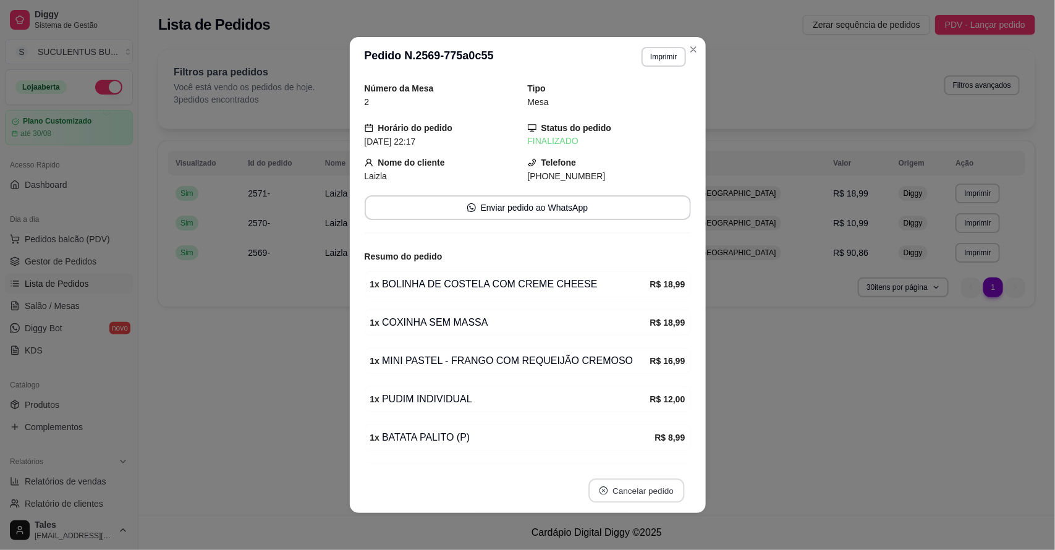
click at [619, 484] on button "Cancelar pedido" at bounding box center [637, 491] width 96 height 24
click at [657, 467] on button "Sim" at bounding box center [666, 460] width 48 height 24
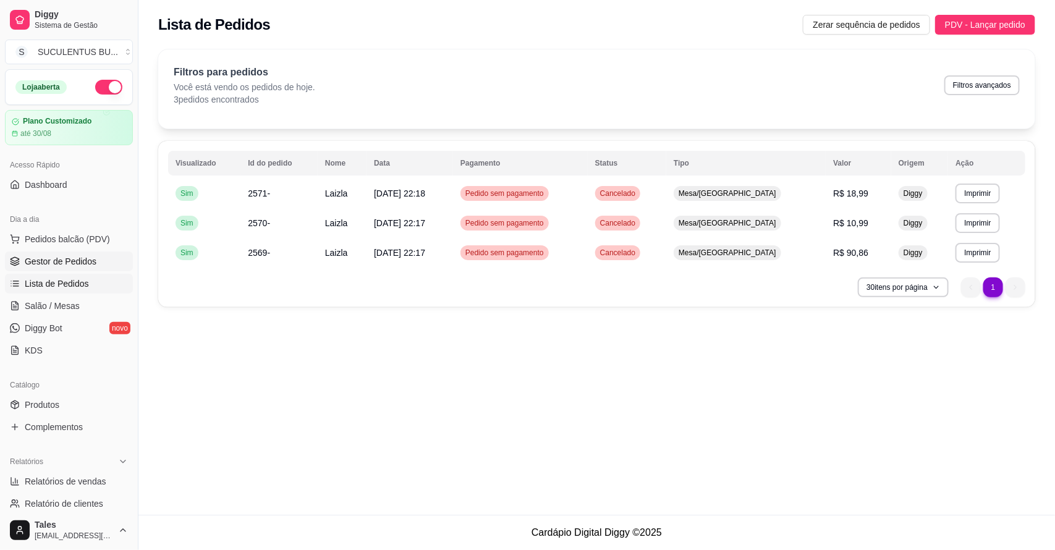
click at [76, 257] on span "Gestor de Pedidos" at bounding box center [61, 261] width 72 height 12
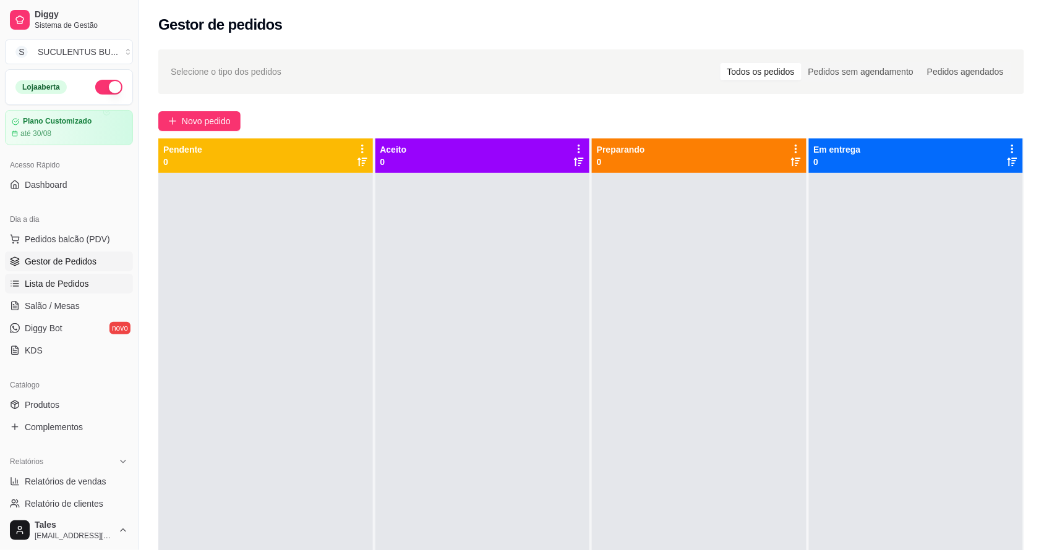
click at [79, 280] on span "Lista de Pedidos" at bounding box center [57, 284] width 64 height 12
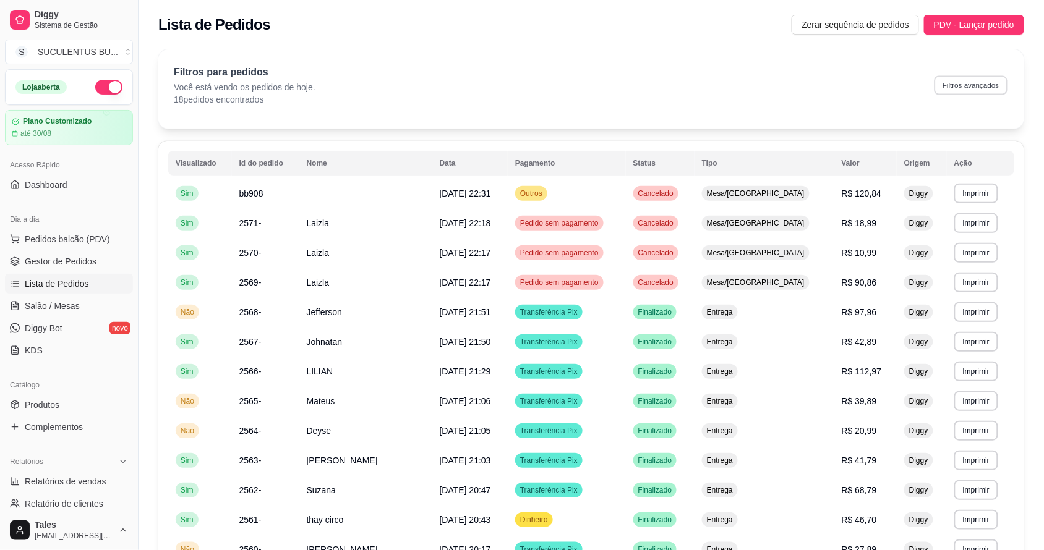
click at [974, 87] on button "Filtros avançados" at bounding box center [970, 84] width 73 height 19
select select "0"
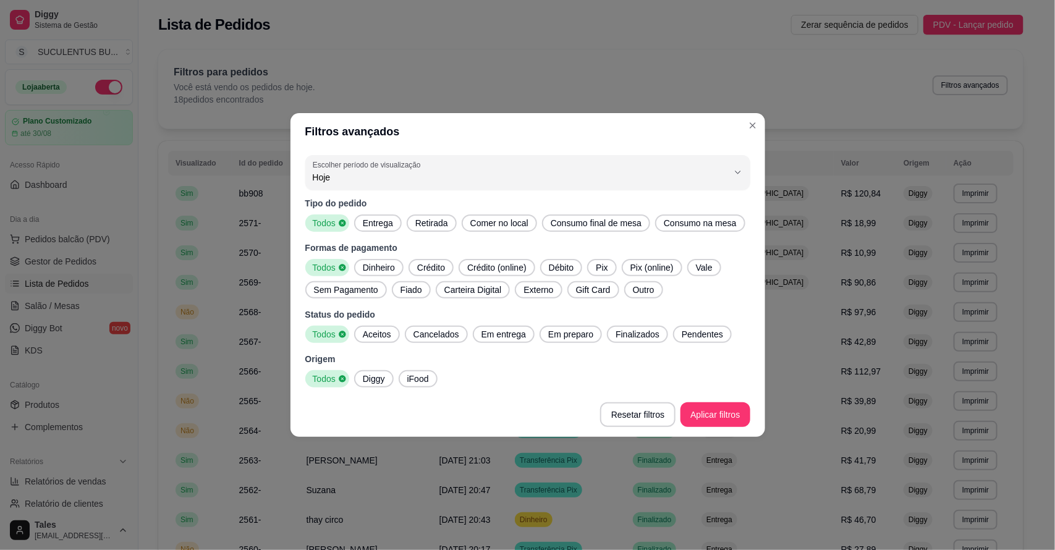
click at [675, 220] on span "Consumo na mesa" at bounding box center [700, 223] width 83 height 12
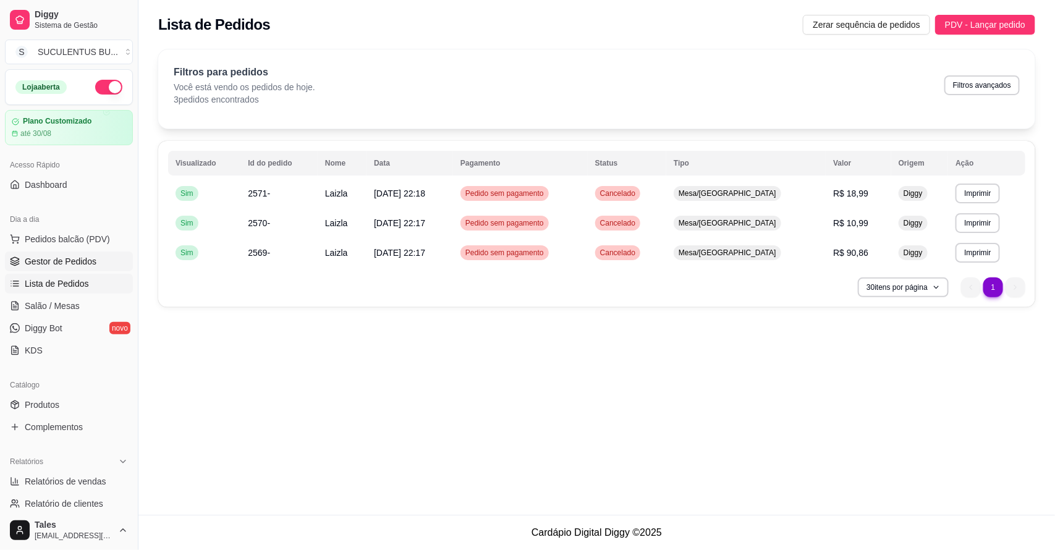
click at [54, 262] on span "Gestor de Pedidos" at bounding box center [61, 261] width 72 height 12
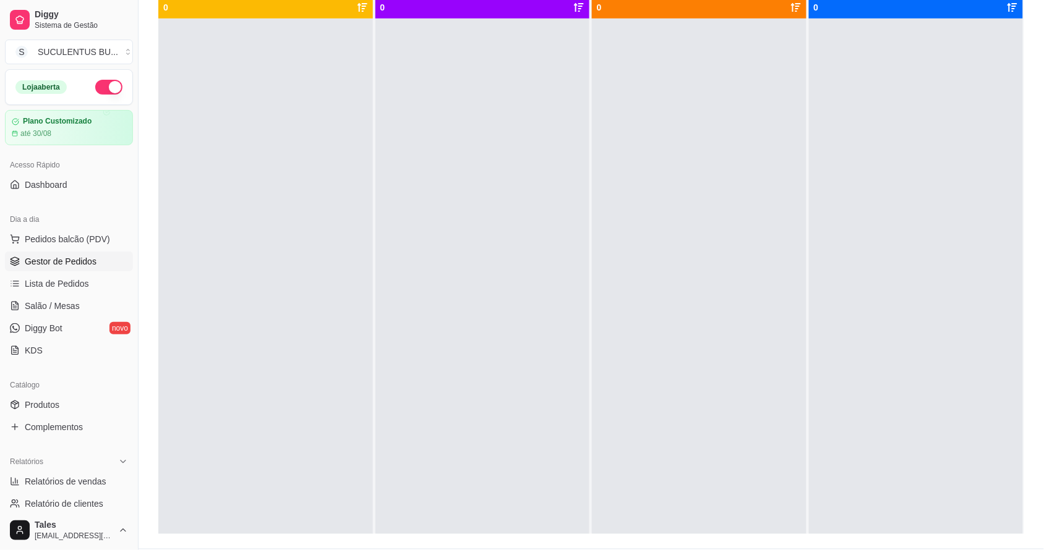
scroll to position [77, 0]
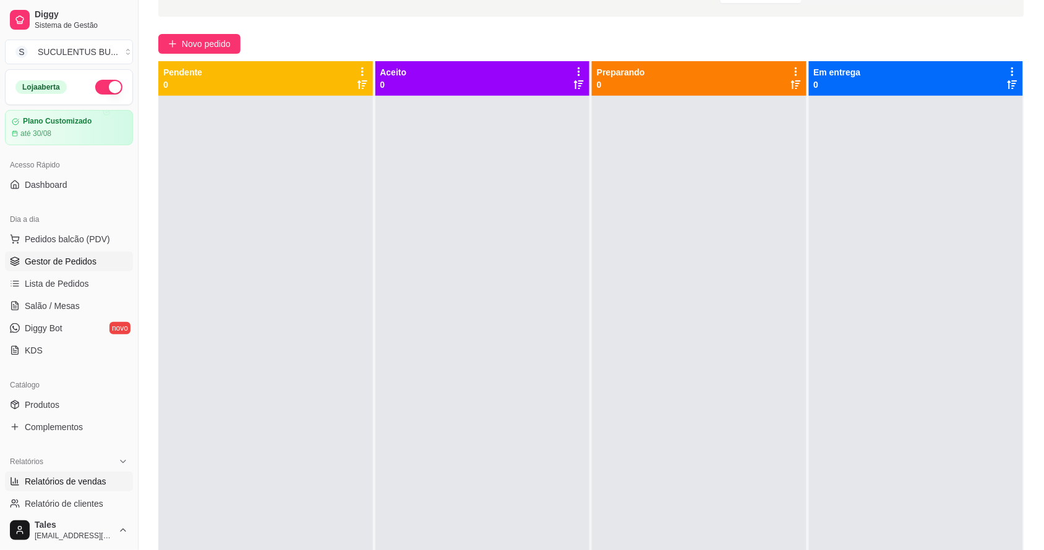
click at [72, 484] on span "Relatórios de vendas" at bounding box center [66, 481] width 82 height 12
select select "ALL"
select select "0"
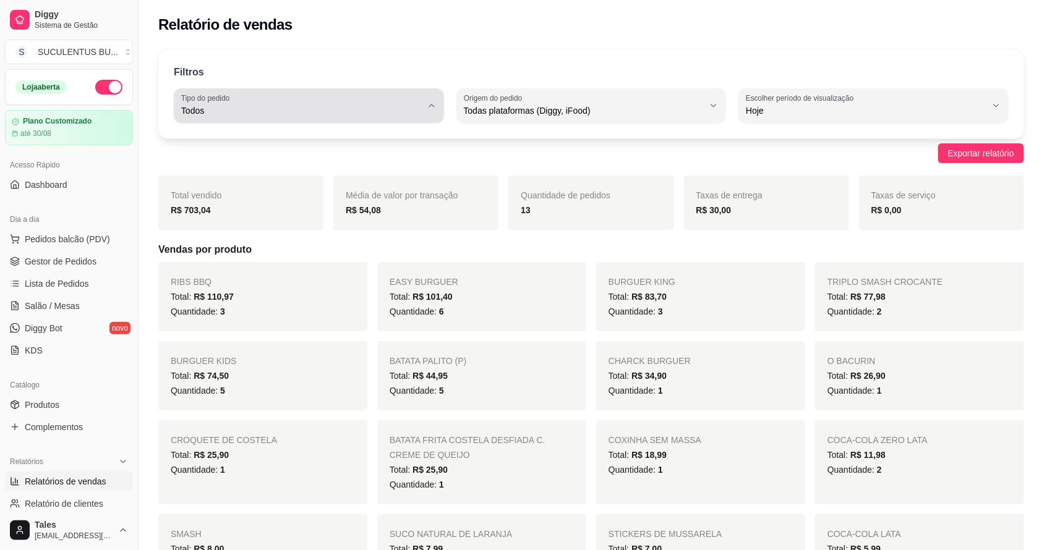
click at [402, 104] on span "Todos" at bounding box center [301, 110] width 241 height 12
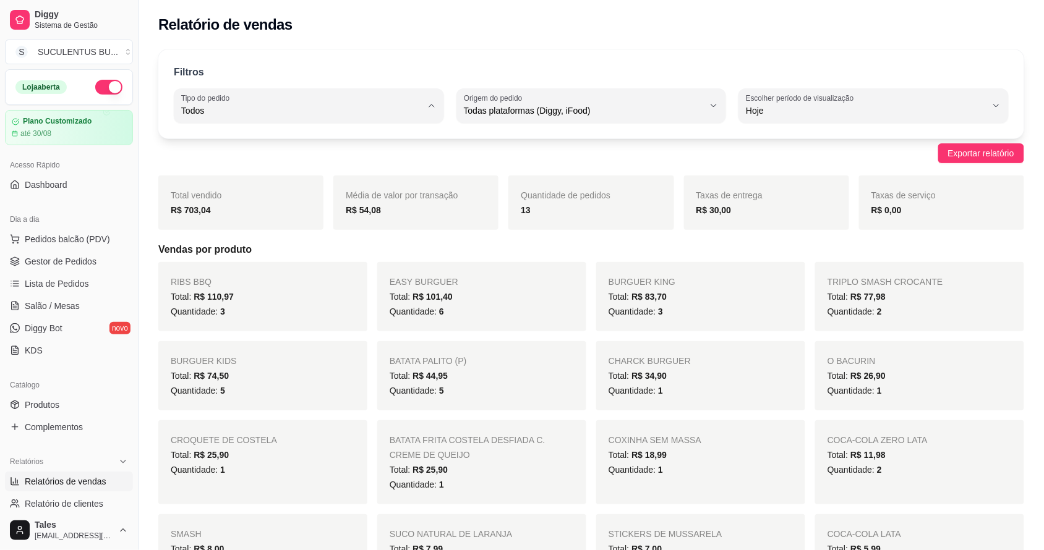
click at [215, 224] on span "Consumo local" at bounding box center [303, 221] width 228 height 12
type input "EAT_IN"
select select "EAT_IN"
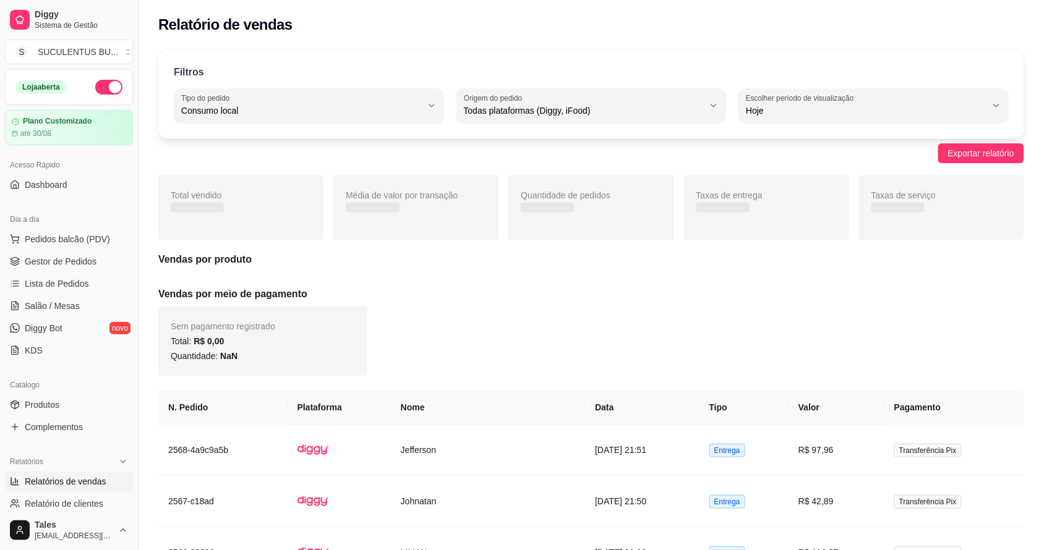
scroll to position [11, 0]
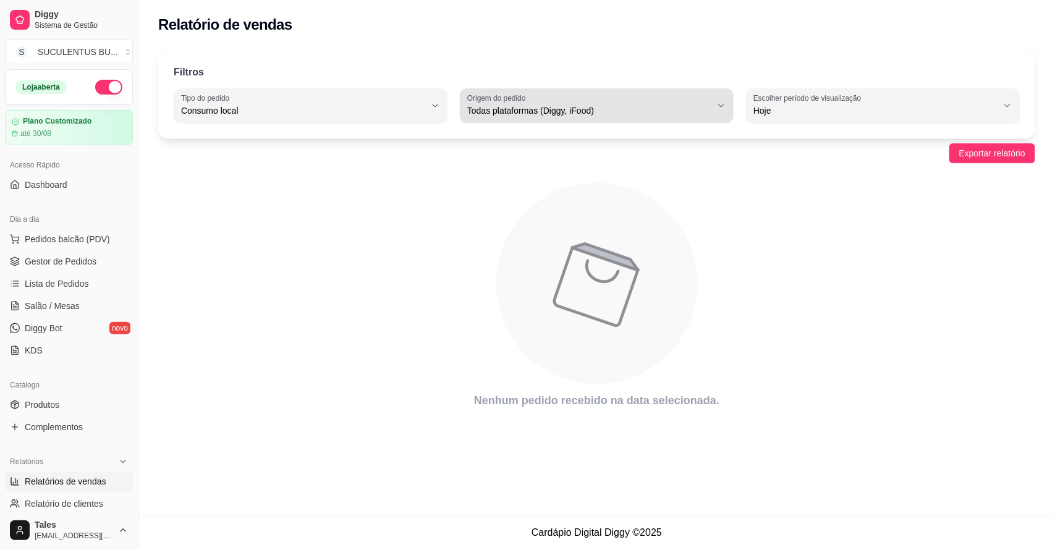
click at [602, 109] on span "Todas plataformas (Diggy, iFood)" at bounding box center [589, 110] width 244 height 12
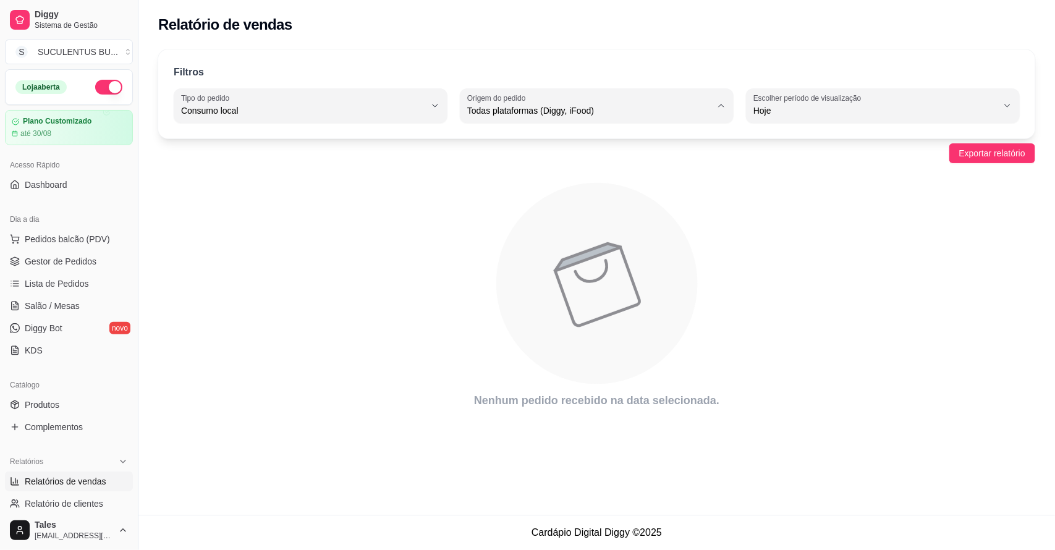
click at [278, 263] on icon "animation" at bounding box center [596, 284] width 877 height 216
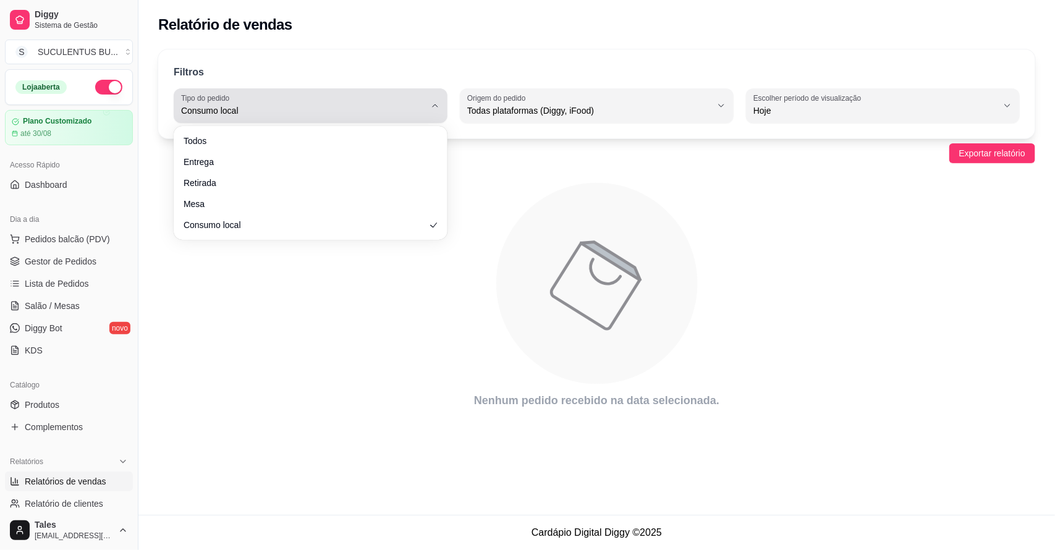
click at [375, 118] on button "Tipo do pedido Consumo local" at bounding box center [311, 105] width 274 height 35
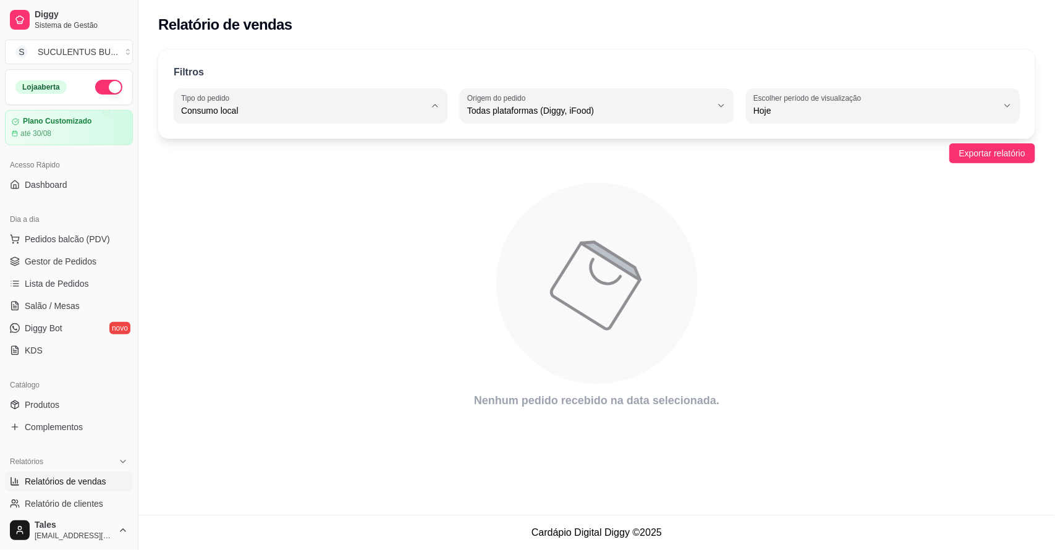
click at [218, 143] on span "Todos" at bounding box center [305, 140] width 232 height 12
type input "ALL"
select select "ALL"
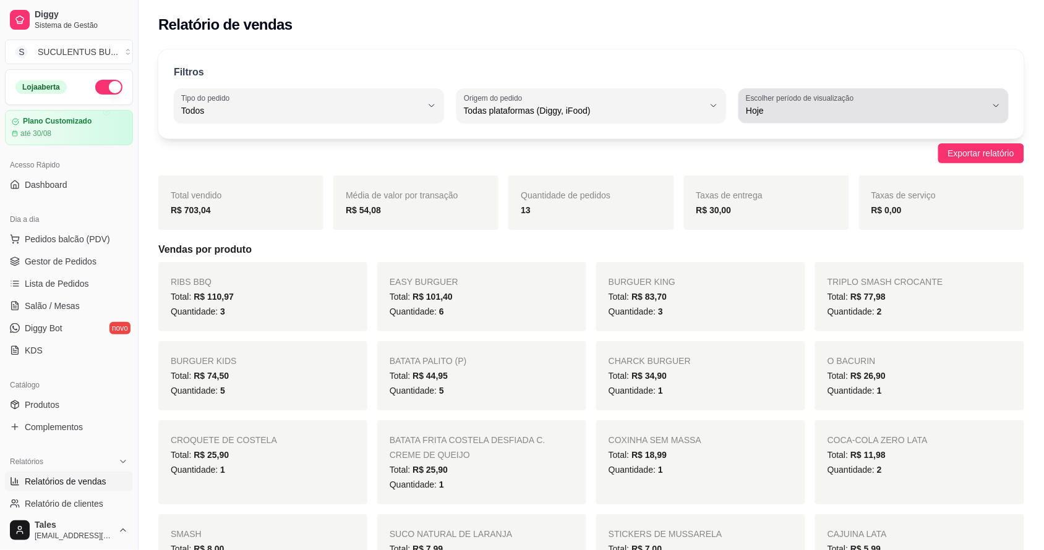
click at [795, 114] on span "Hoje" at bounding box center [866, 110] width 241 height 12
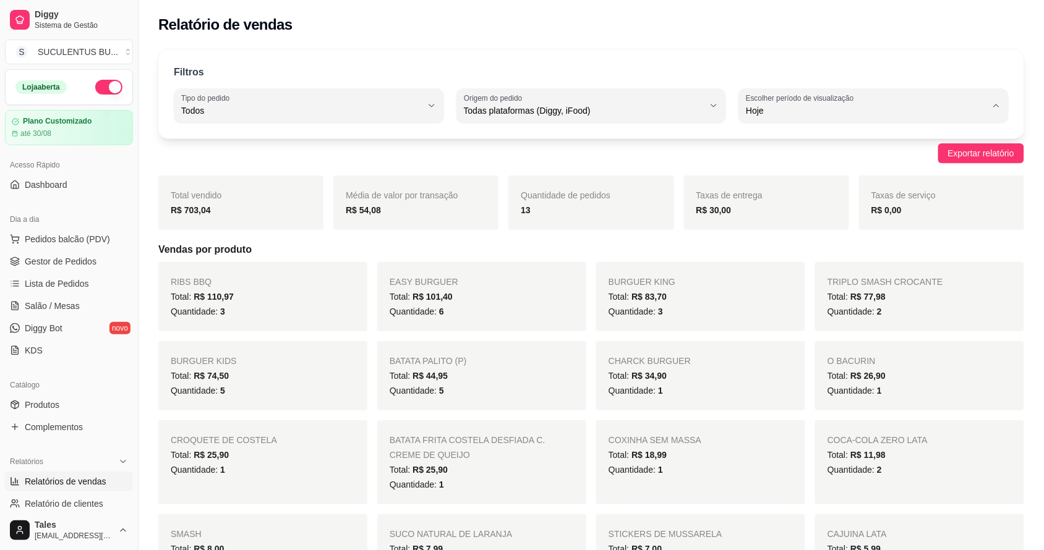
click at [260, 153] on div "Exportar relatório" at bounding box center [591, 153] width 866 height 20
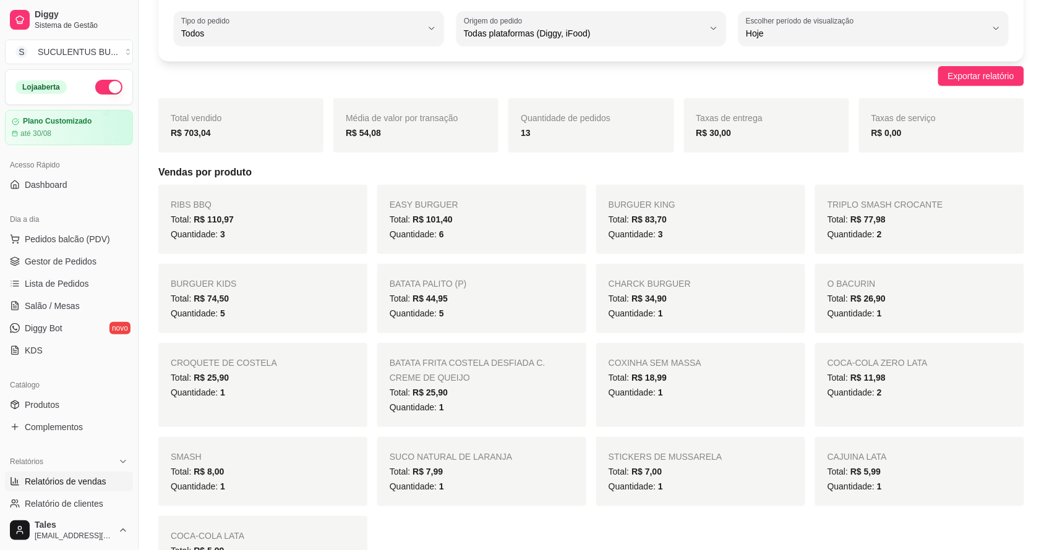
scroll to position [0, 0]
